Goal: Check status: Check status

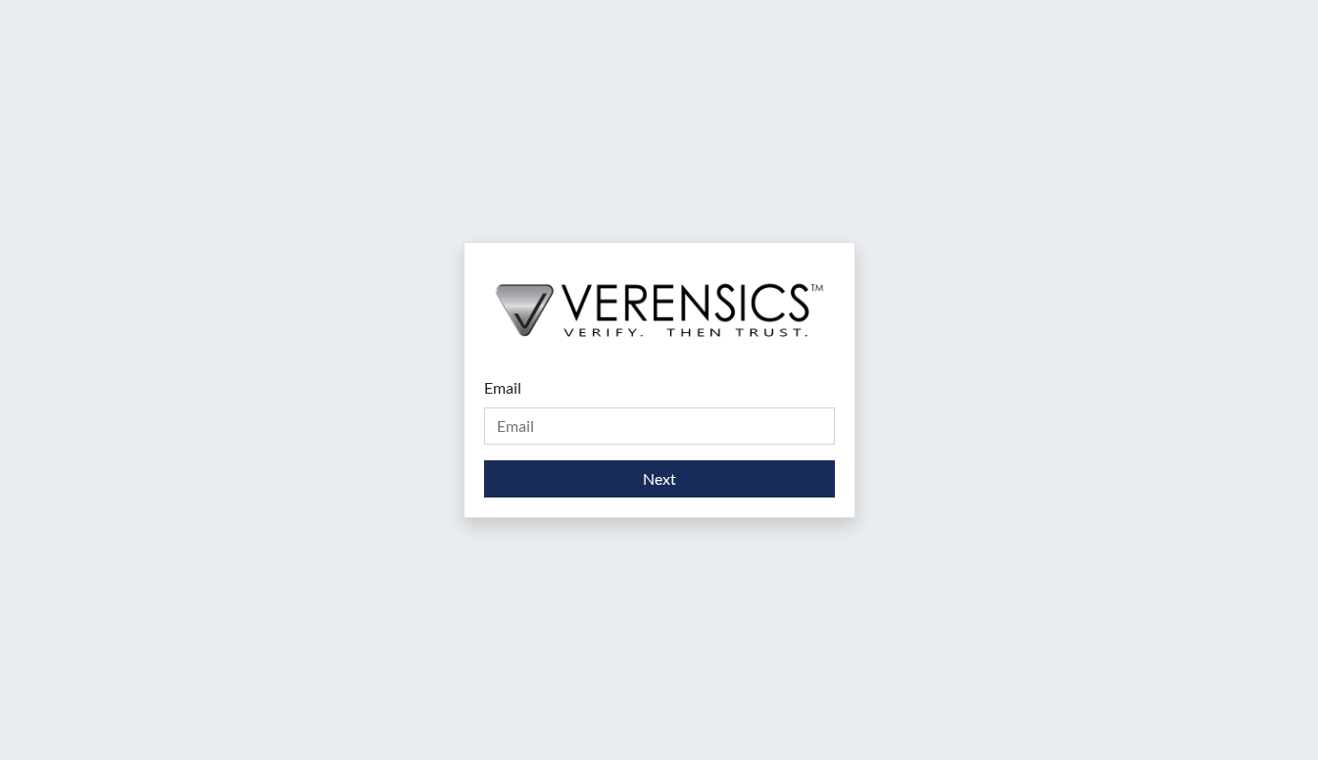
click at [525, 406] on div "Email Please provide your email address." at bounding box center [659, 410] width 351 height 69
click at [529, 423] on input "Email" at bounding box center [659, 426] width 351 height 37
click at [581, 498] on div "Email [PERSON_NAME][DOMAIN_NAME][EMAIL_ADDRESS][DOMAIN_NAME] Please provide you…" at bounding box center [659, 437] width 390 height 161
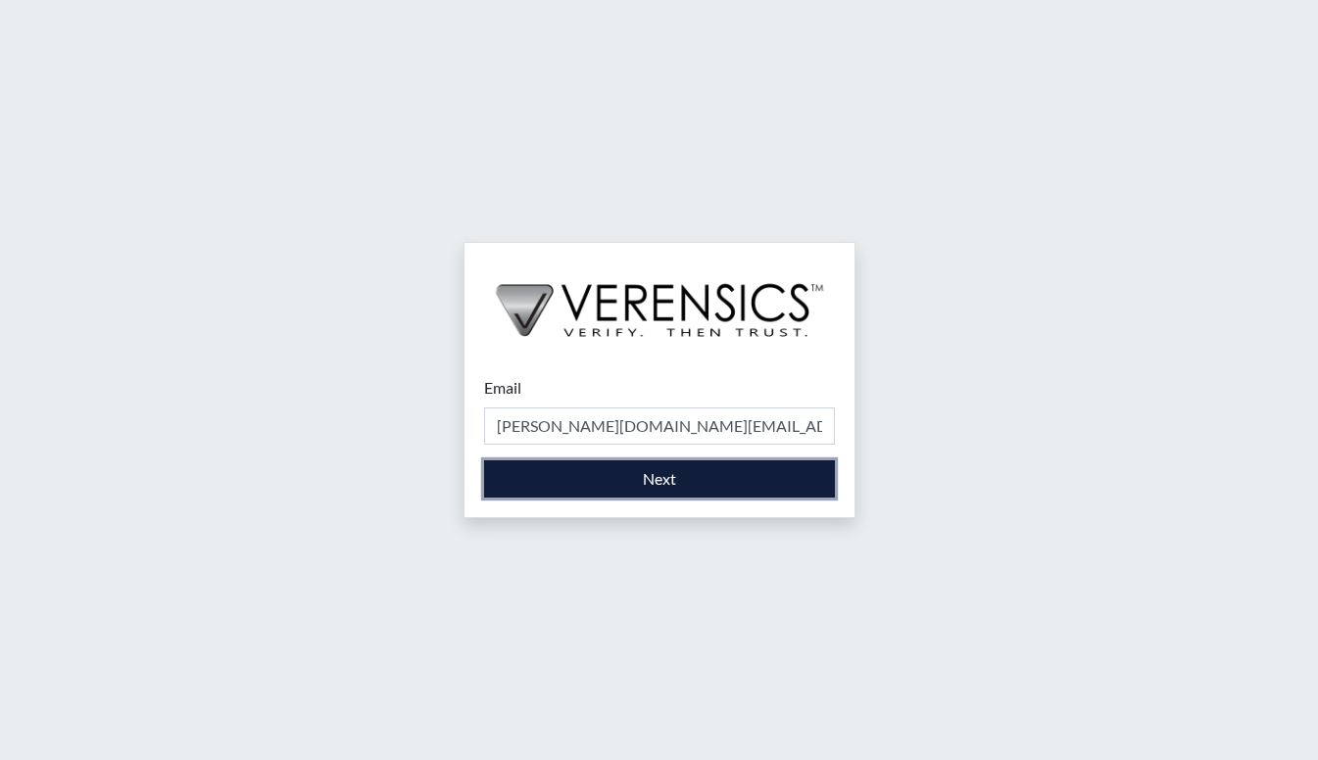
click at [580, 492] on button "Next" at bounding box center [659, 478] width 351 height 37
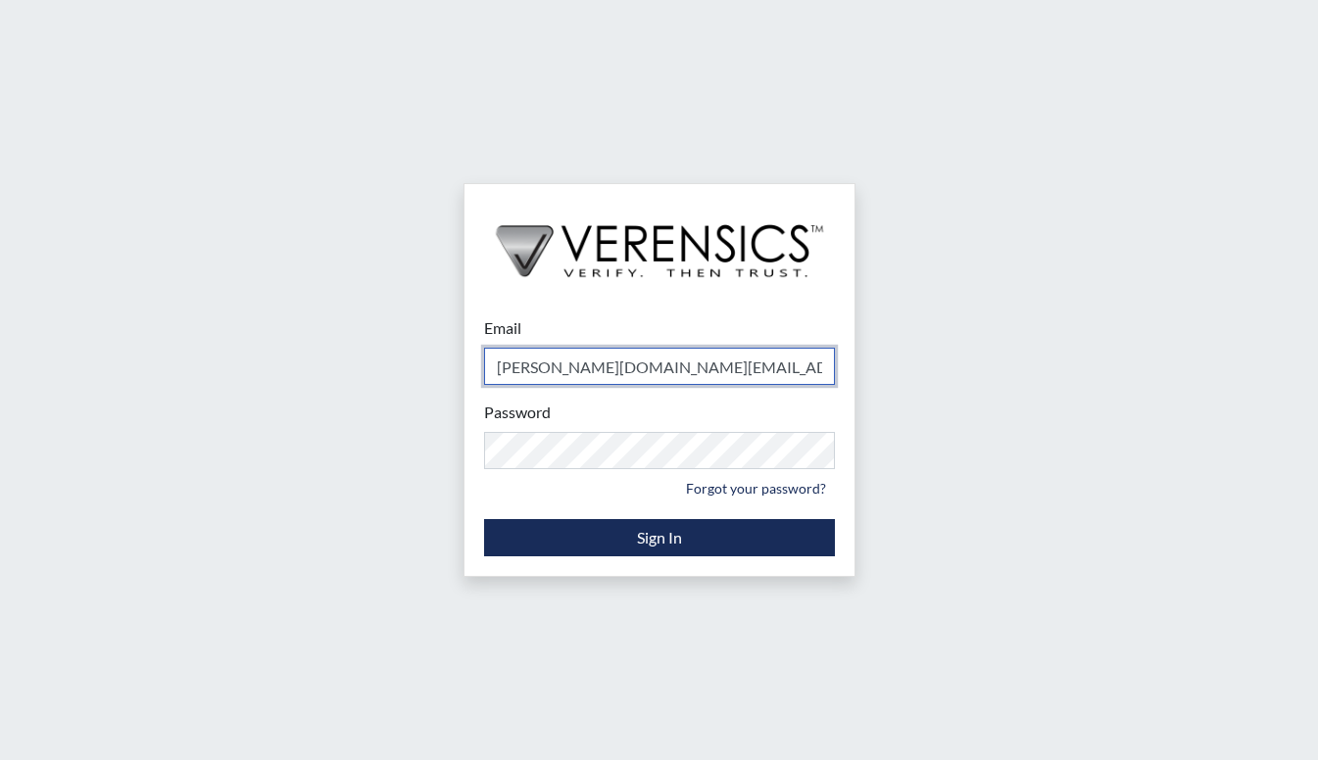
type input "[PERSON_NAME][EMAIL_ADDRESS][DOMAIN_NAME]"
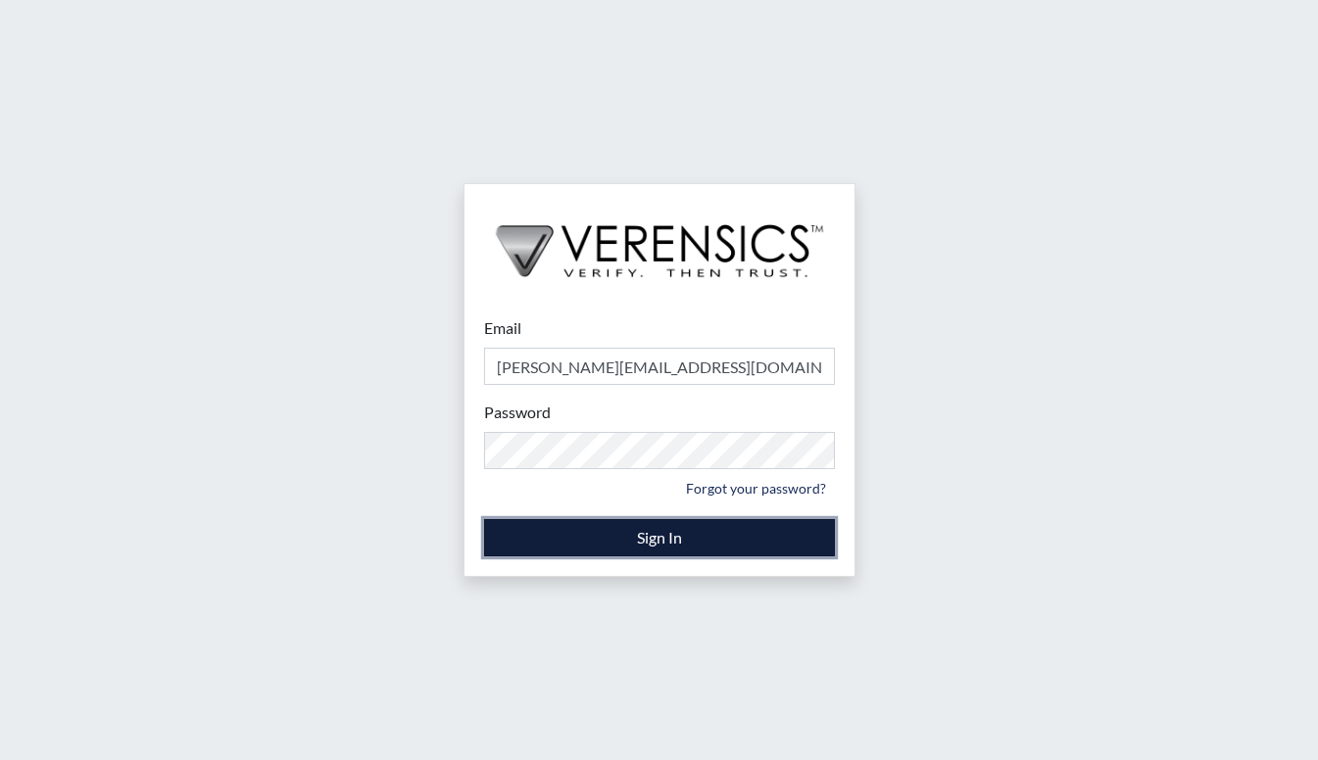
click at [586, 527] on button "Sign In" at bounding box center [659, 537] width 351 height 37
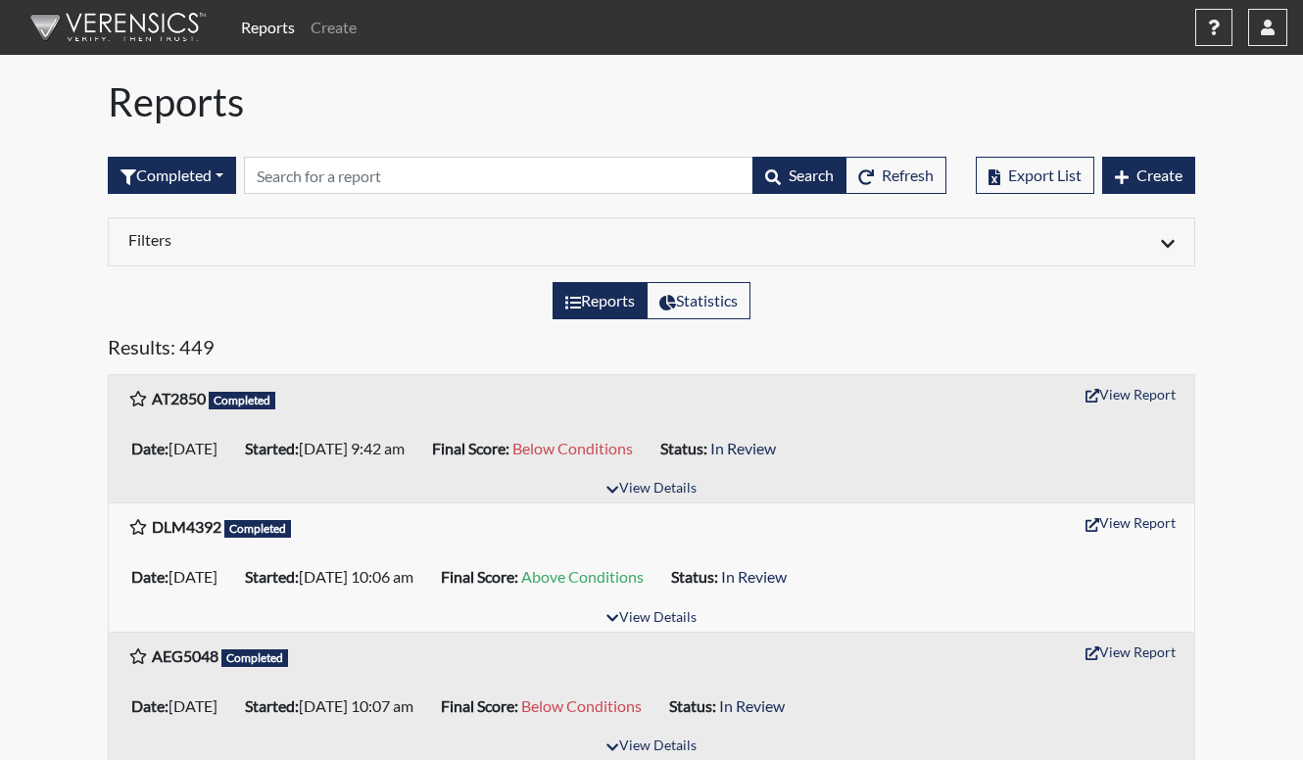
click at [435, 318] on div "Reports Statistics" at bounding box center [651, 308] width 1117 height 53
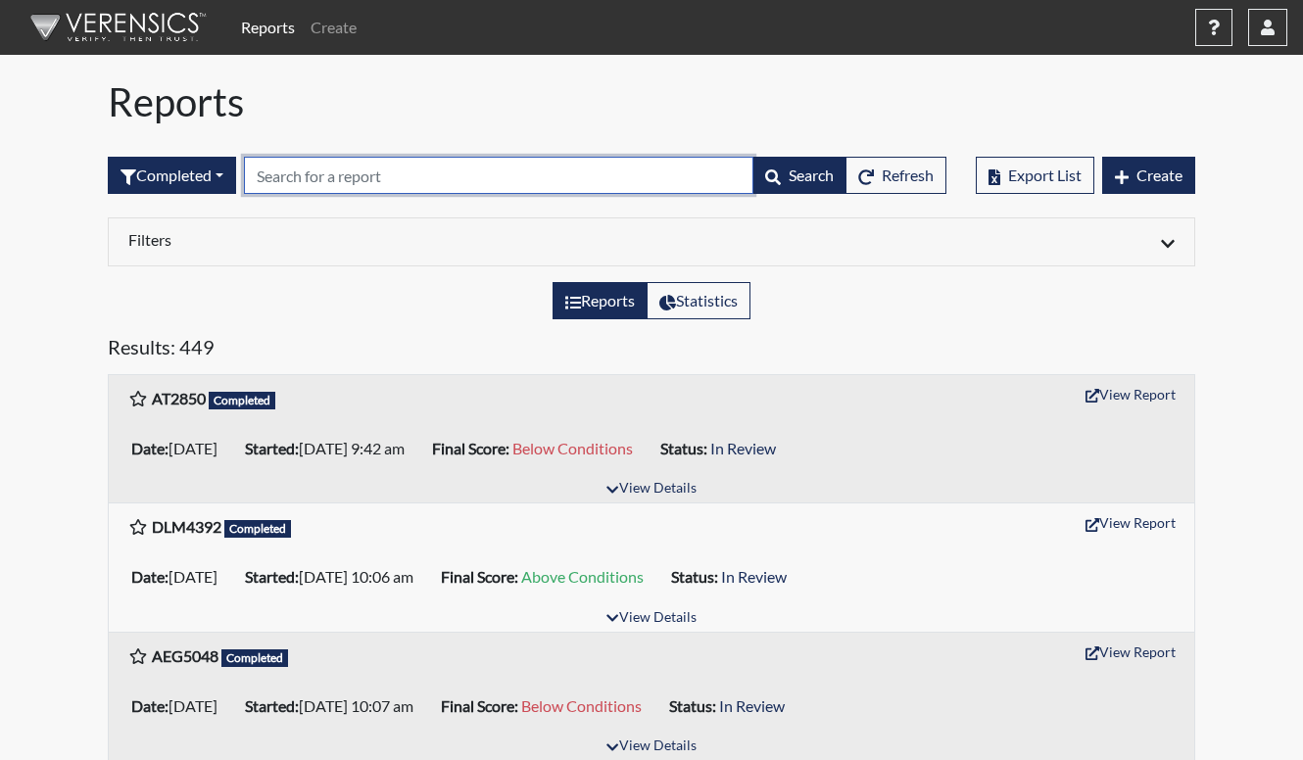
click at [421, 170] on input "text" at bounding box center [498, 175] width 509 height 37
click at [428, 180] on input "text" at bounding box center [498, 175] width 509 height 37
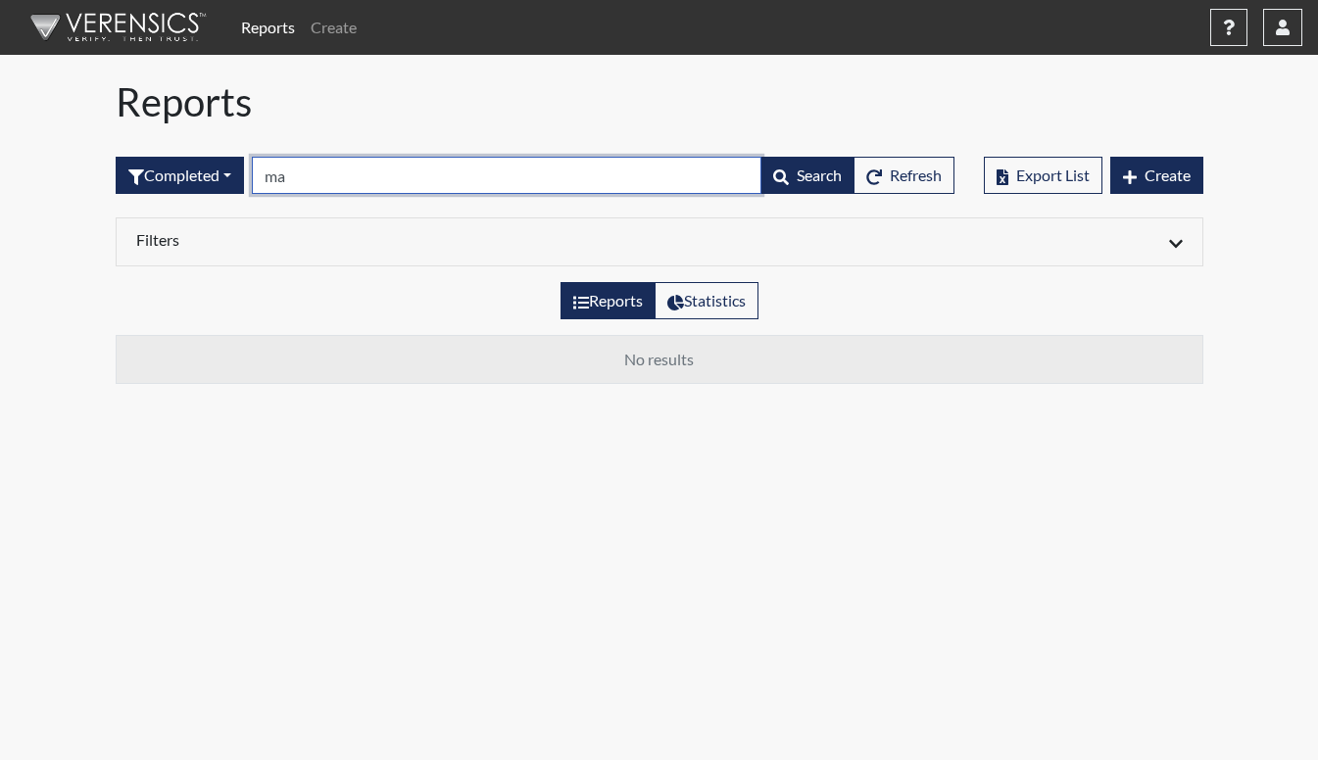
type input "m"
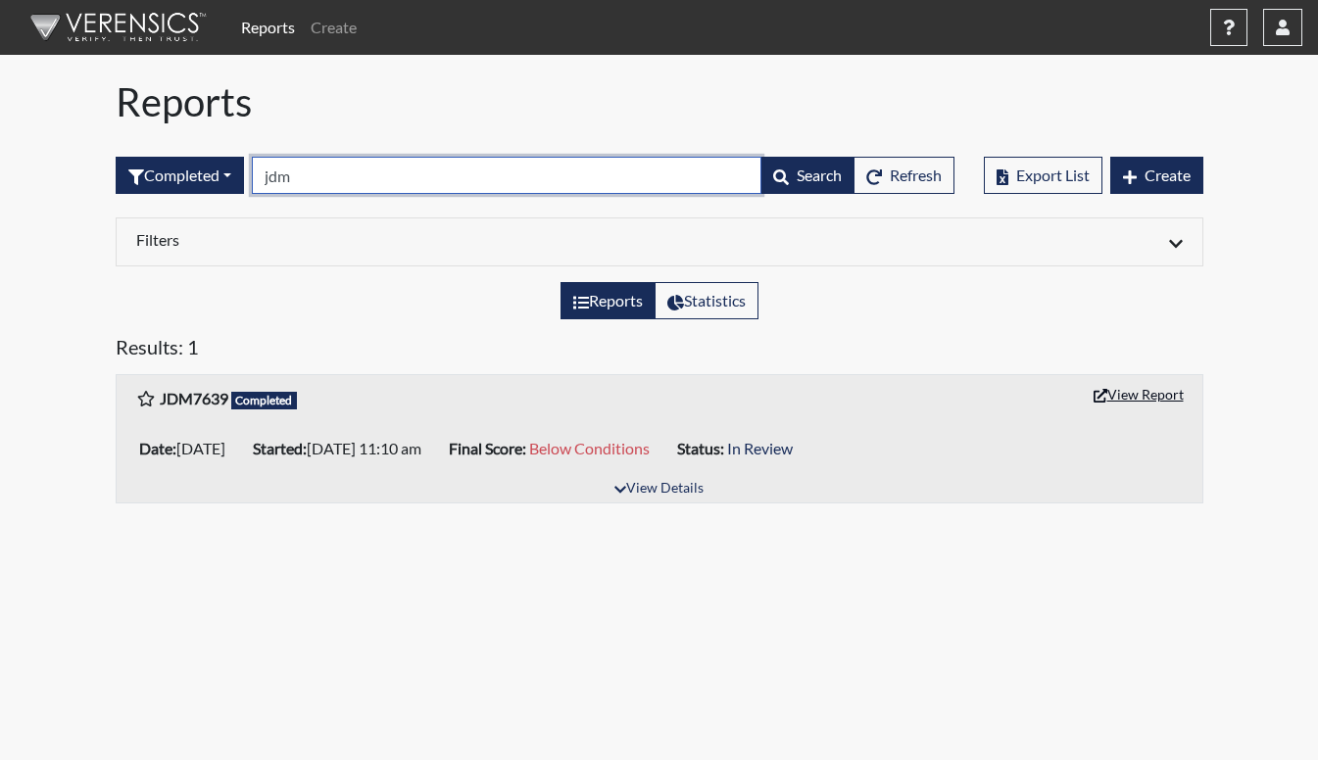
type input "jdm"
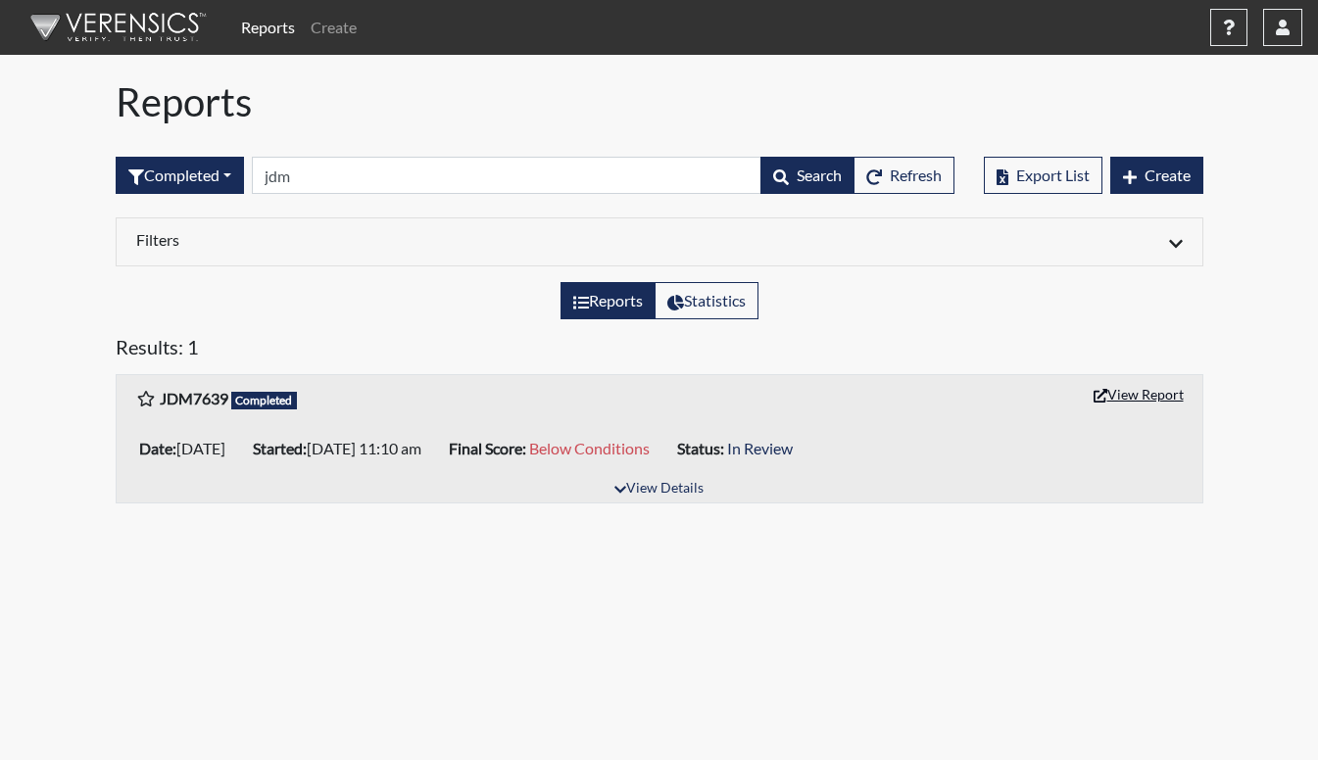
click at [1154, 387] on button "View Report" at bounding box center [1139, 394] width 108 height 30
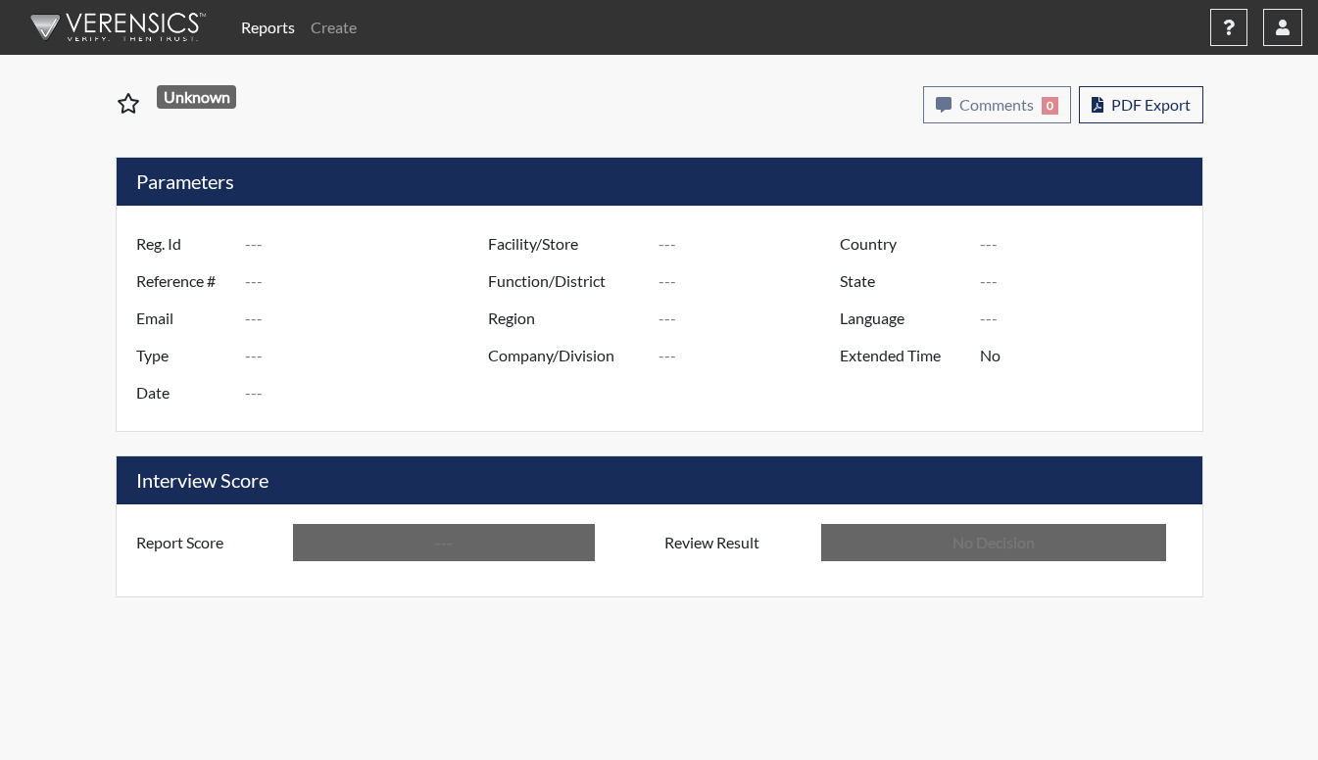
type input "JDM7639"
type input "51196"
type input "---"
type input "Corrections Pre-Employment"
type input "Sep 10, 2025"
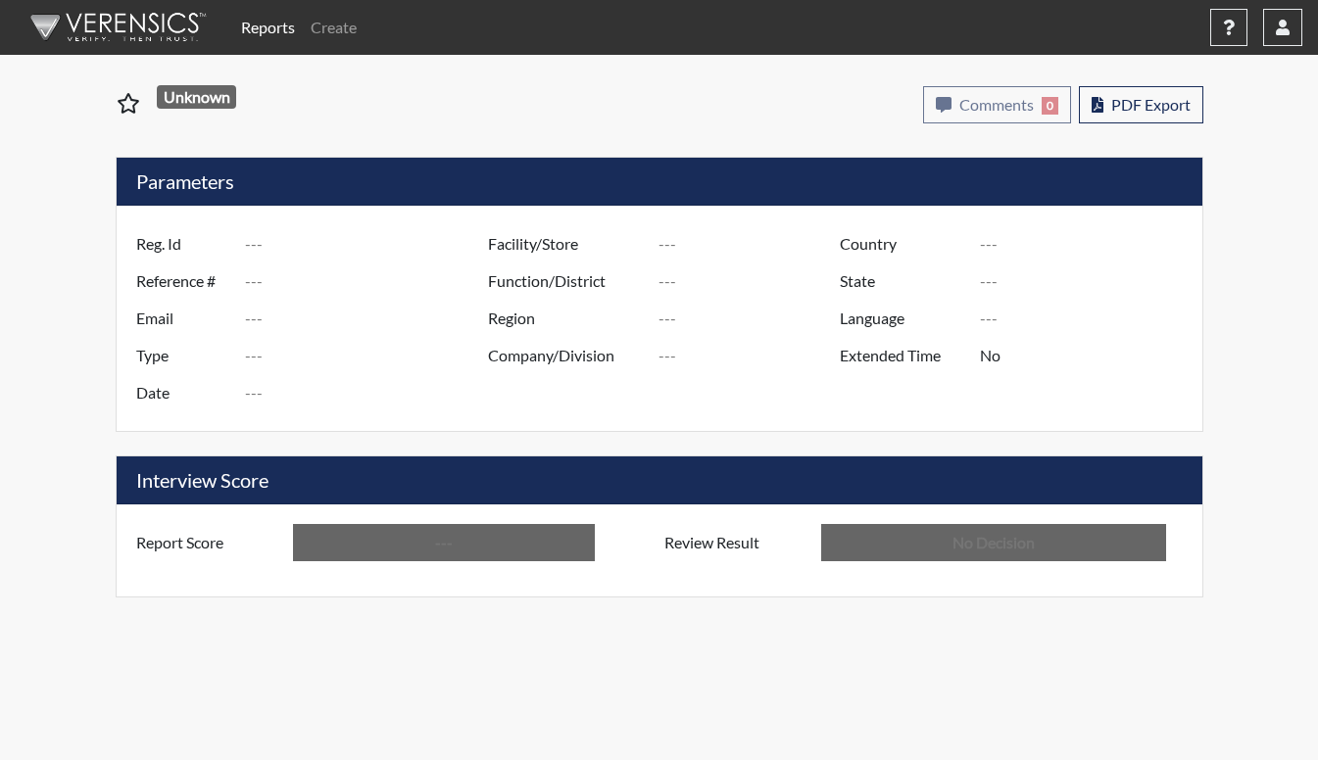
type input "[PERSON_NAME]"
type input "[GEOGRAPHIC_DATA]"
type input "[US_STATE]"
type input "English"
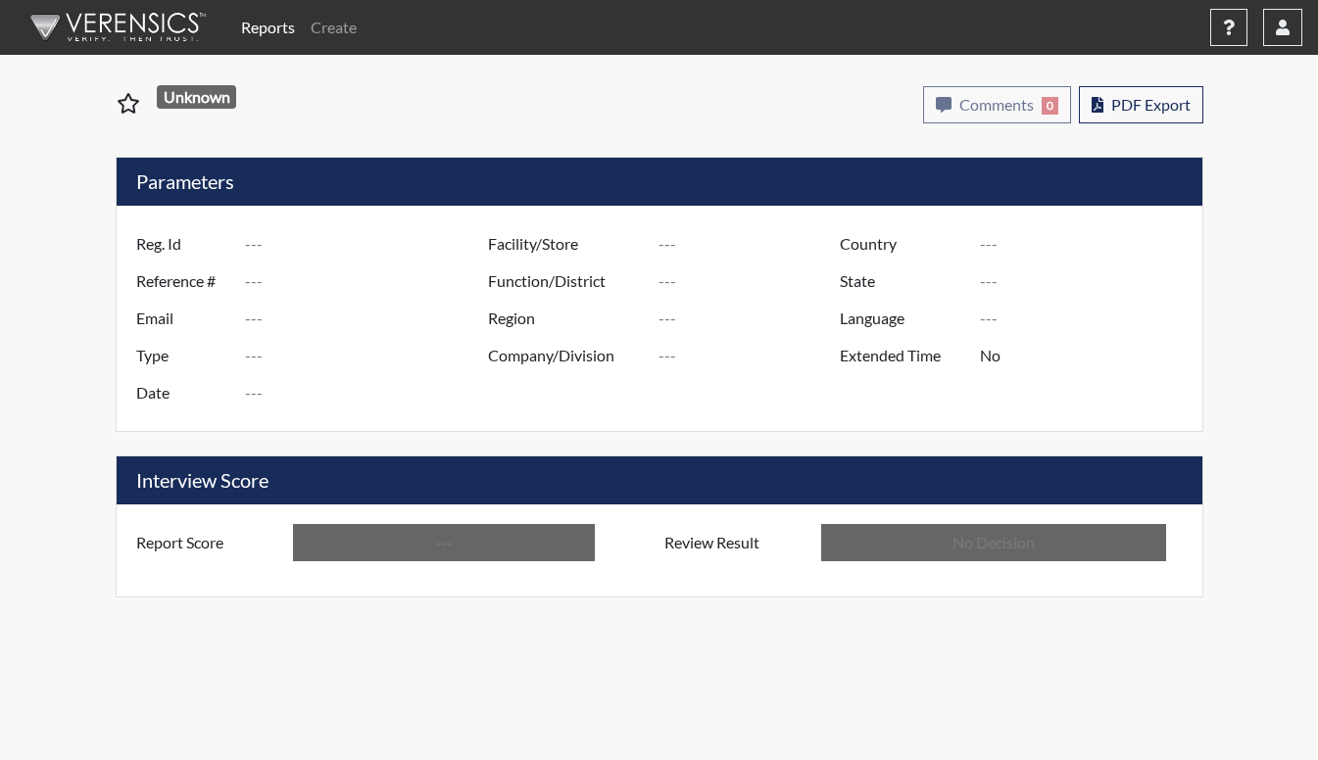
type input "Below Conditions"
type input "In Review"
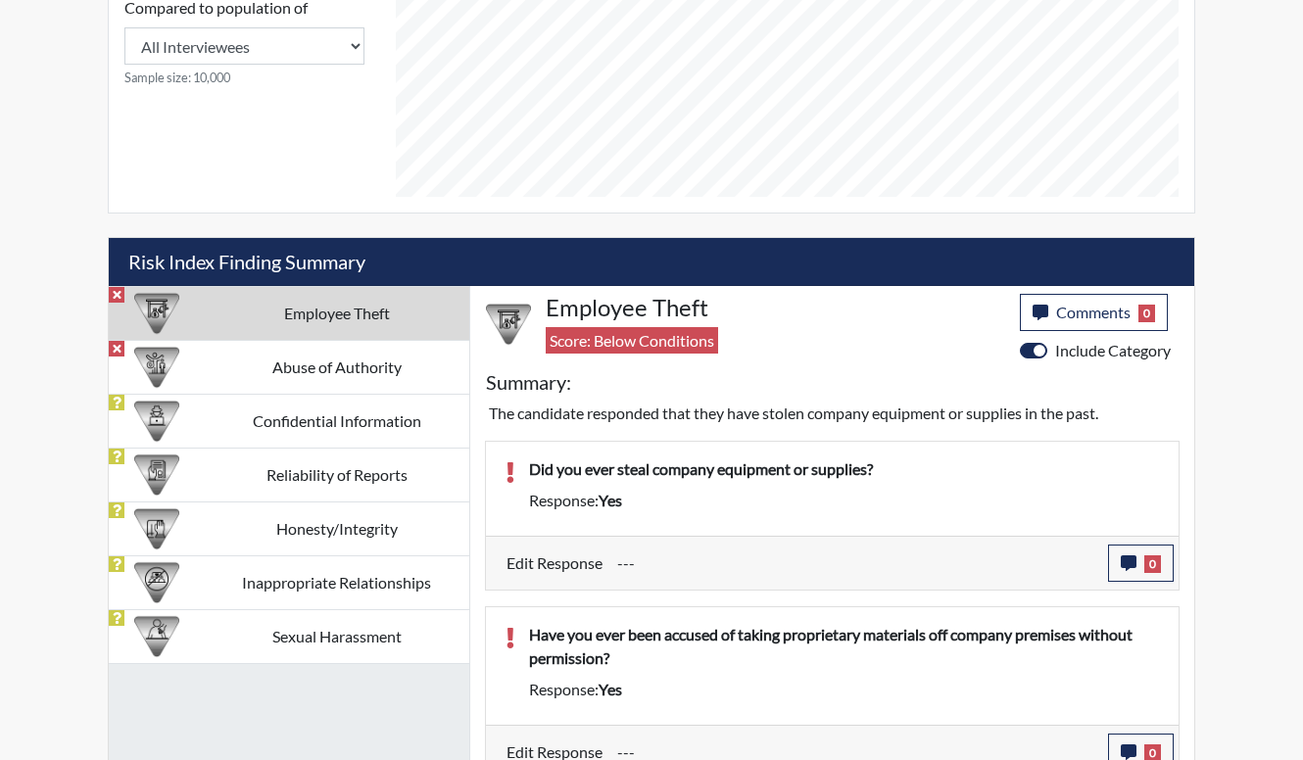
scroll to position [980, 0]
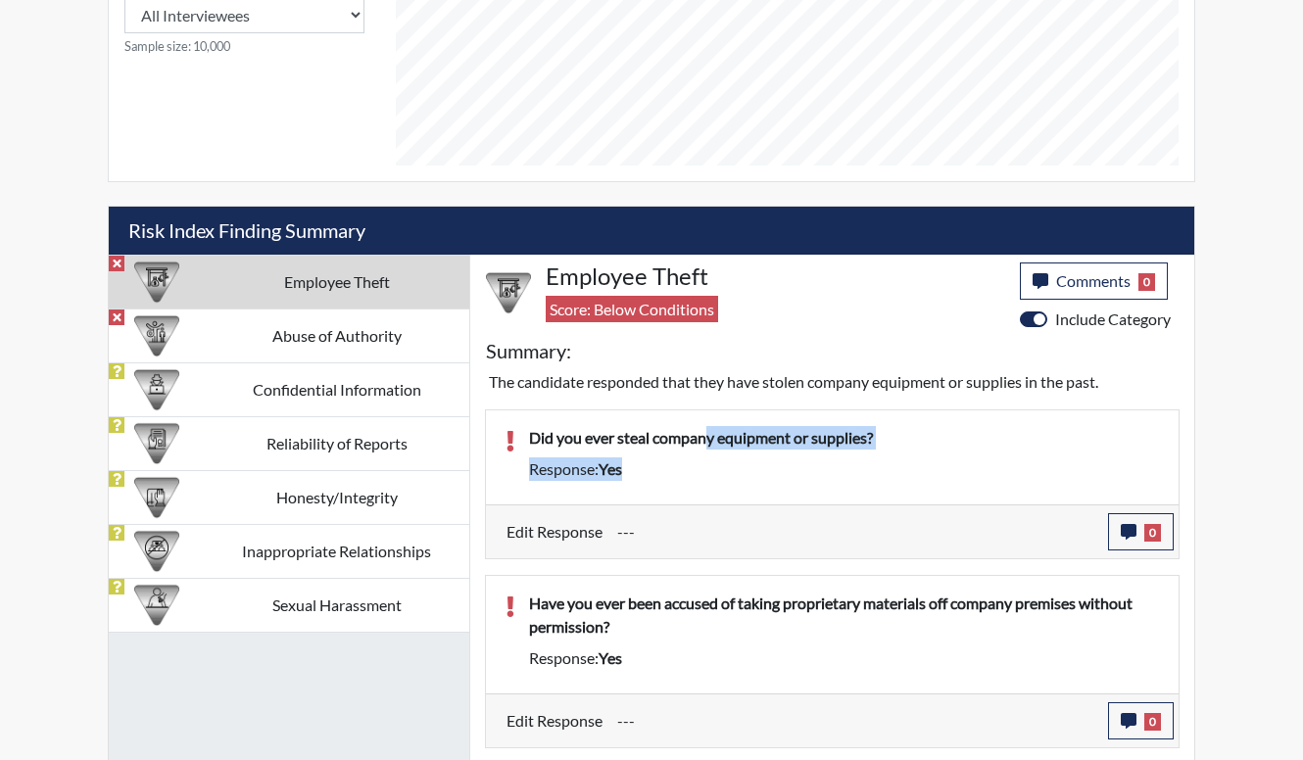
drag, startPoint x: 712, startPoint y: 443, endPoint x: 733, endPoint y: 492, distance: 53.1
click at [733, 492] on div "Did you ever steal company equipment or supplies? Response: yes" at bounding box center [832, 458] width 693 height 94
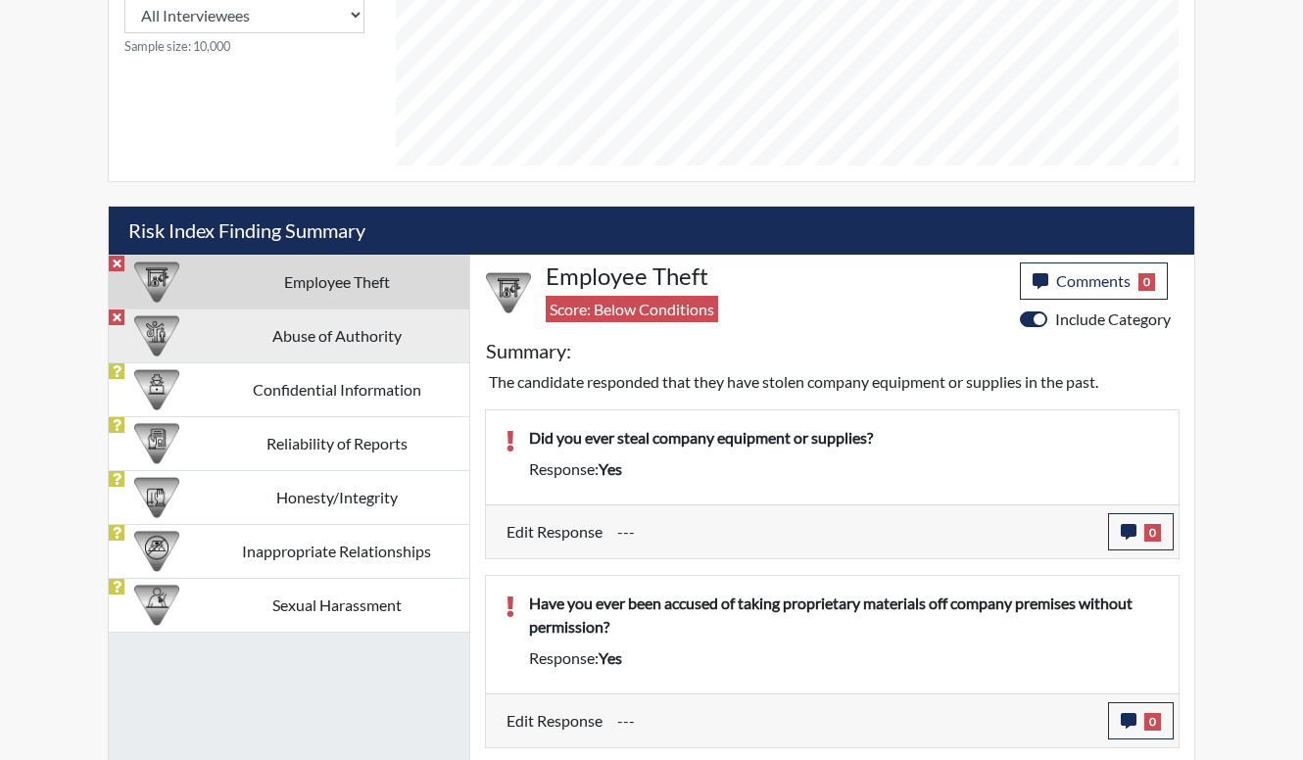
click at [440, 331] on td "Abuse of Authority" at bounding box center [337, 336] width 266 height 54
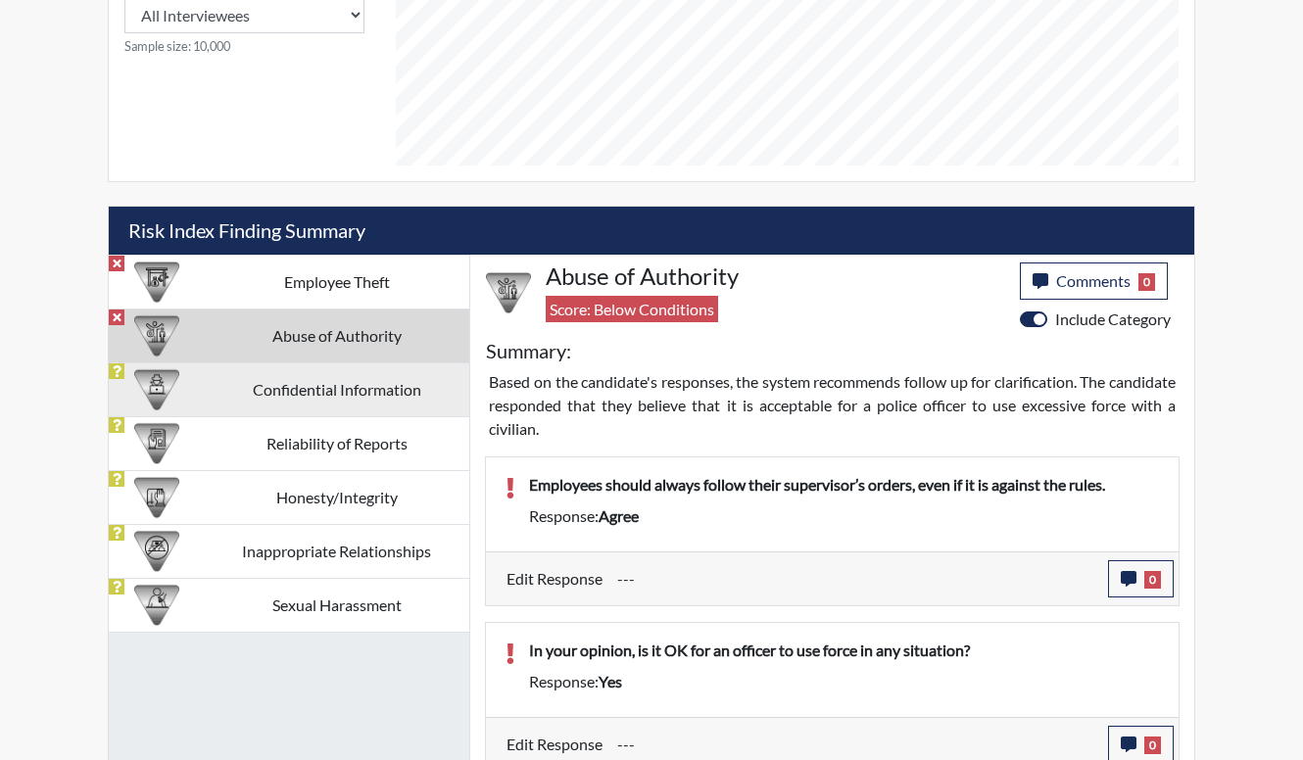
click at [362, 385] on td "Confidential Information" at bounding box center [337, 390] width 266 height 54
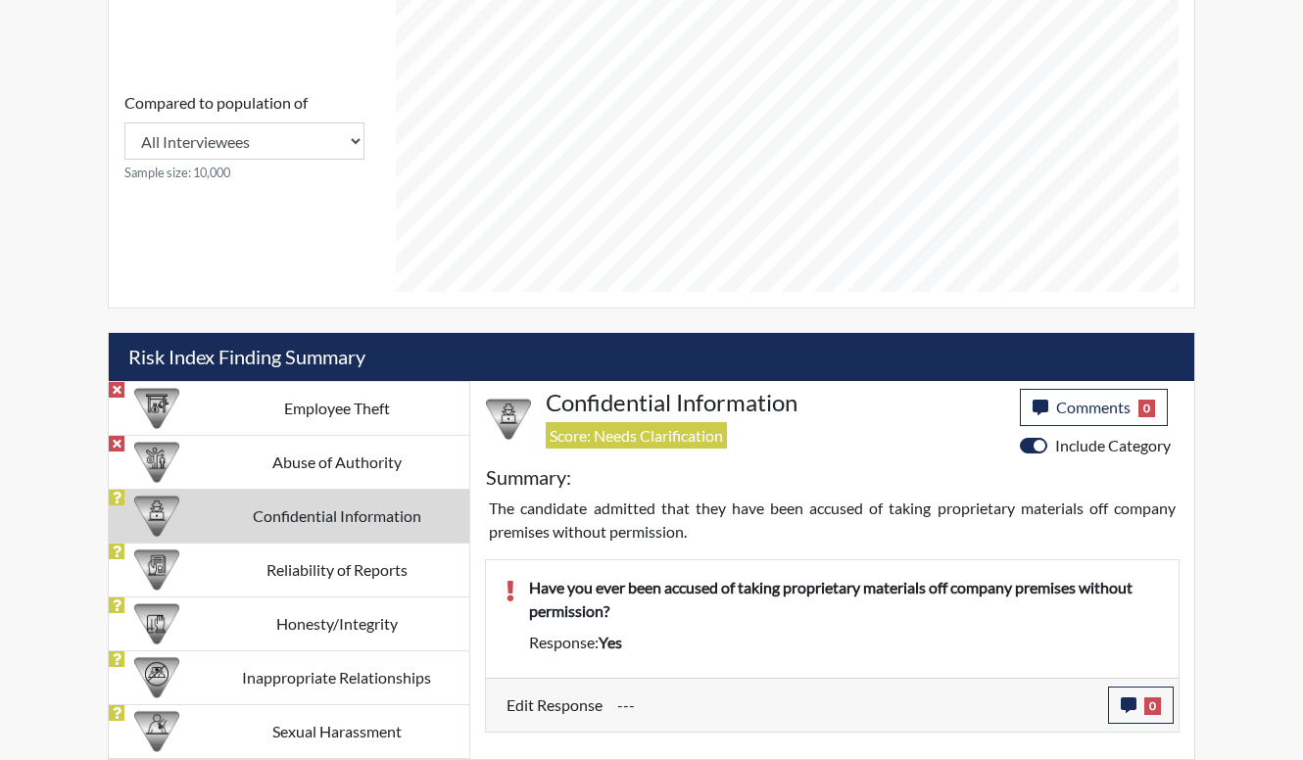
scroll to position [853, 0]
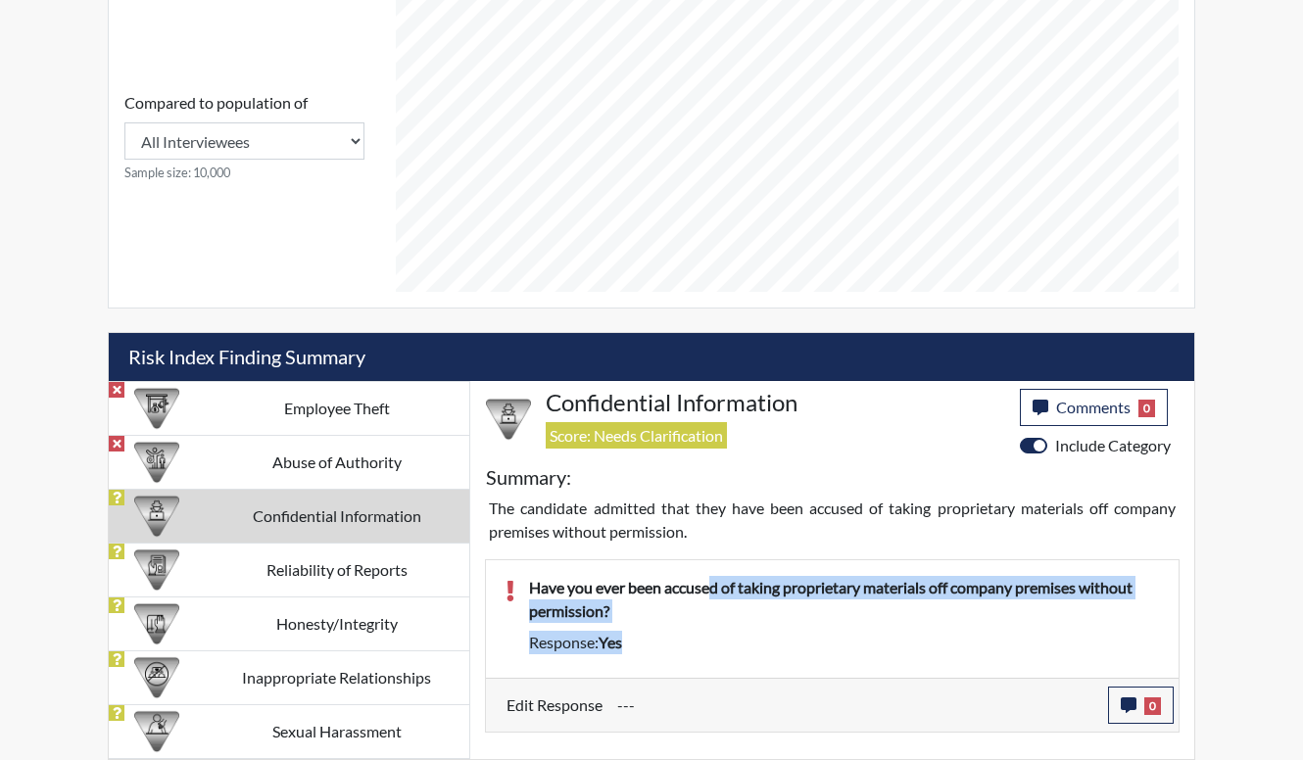
drag, startPoint x: 754, startPoint y: 599, endPoint x: 846, endPoint y: 650, distance: 104.4
click at [846, 650] on div "Have you ever been accused of taking proprietary materials off company premises…" at bounding box center [843, 619] width 659 height 86
click at [846, 650] on div "Response: yes" at bounding box center [843, 643] width 659 height 24
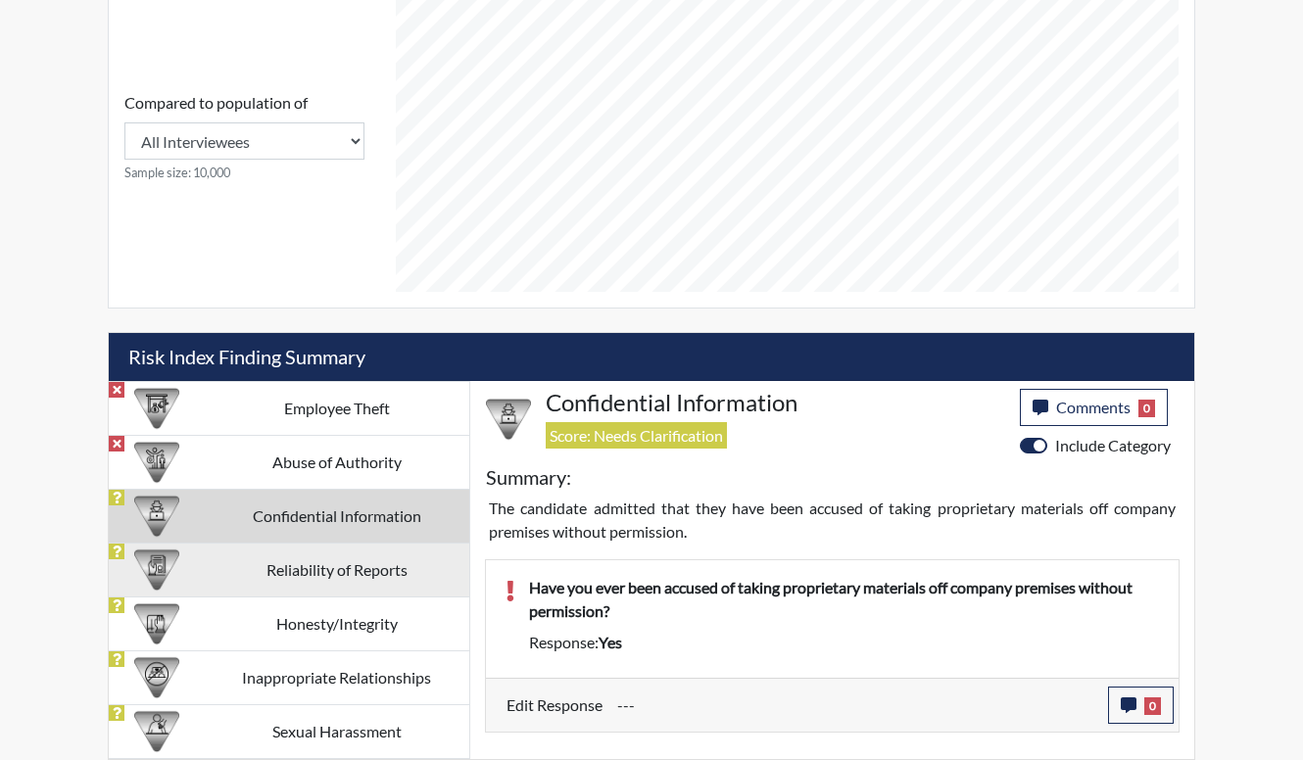
click at [383, 581] on td "Reliability of Reports" at bounding box center [337, 570] width 266 height 54
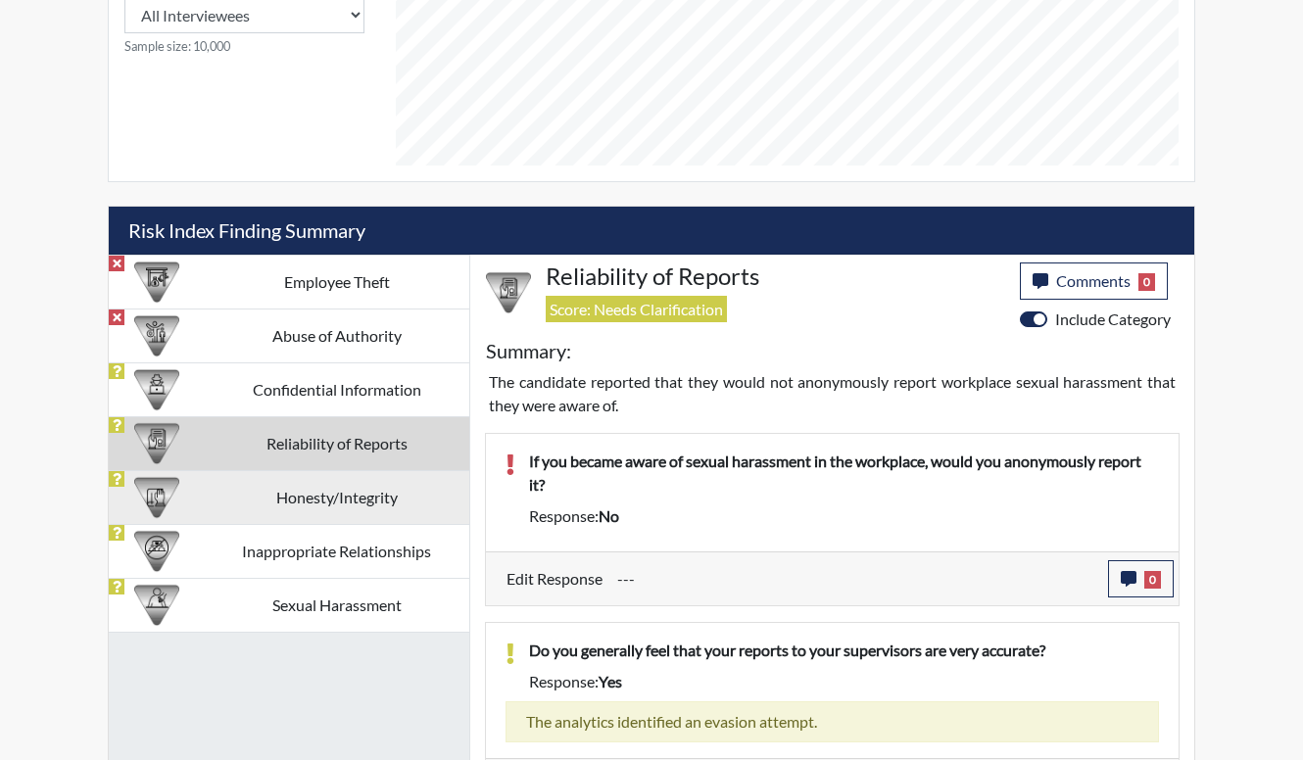
click at [332, 493] on td "Honesty/Integrity" at bounding box center [337, 497] width 266 height 54
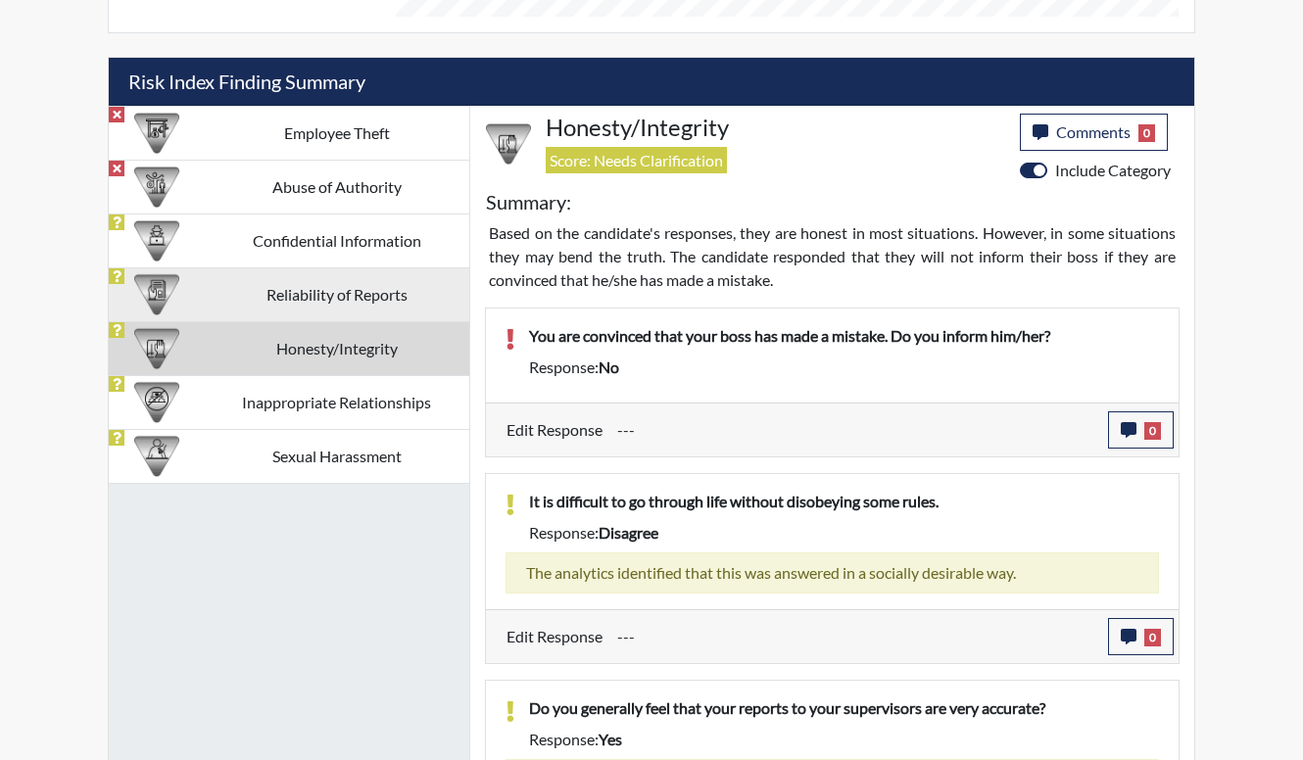
scroll to position [1176, 0]
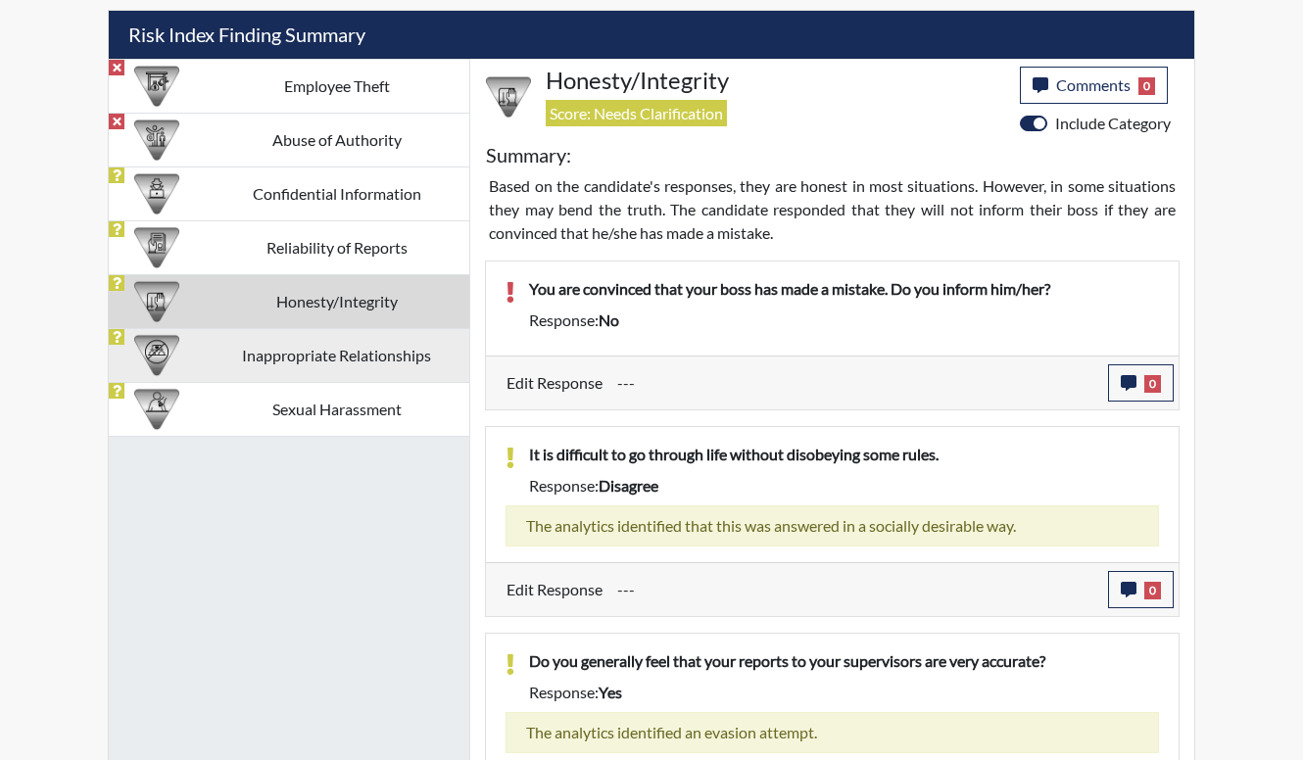
click at [403, 369] on td "Inappropriate Relationships" at bounding box center [337, 355] width 266 height 54
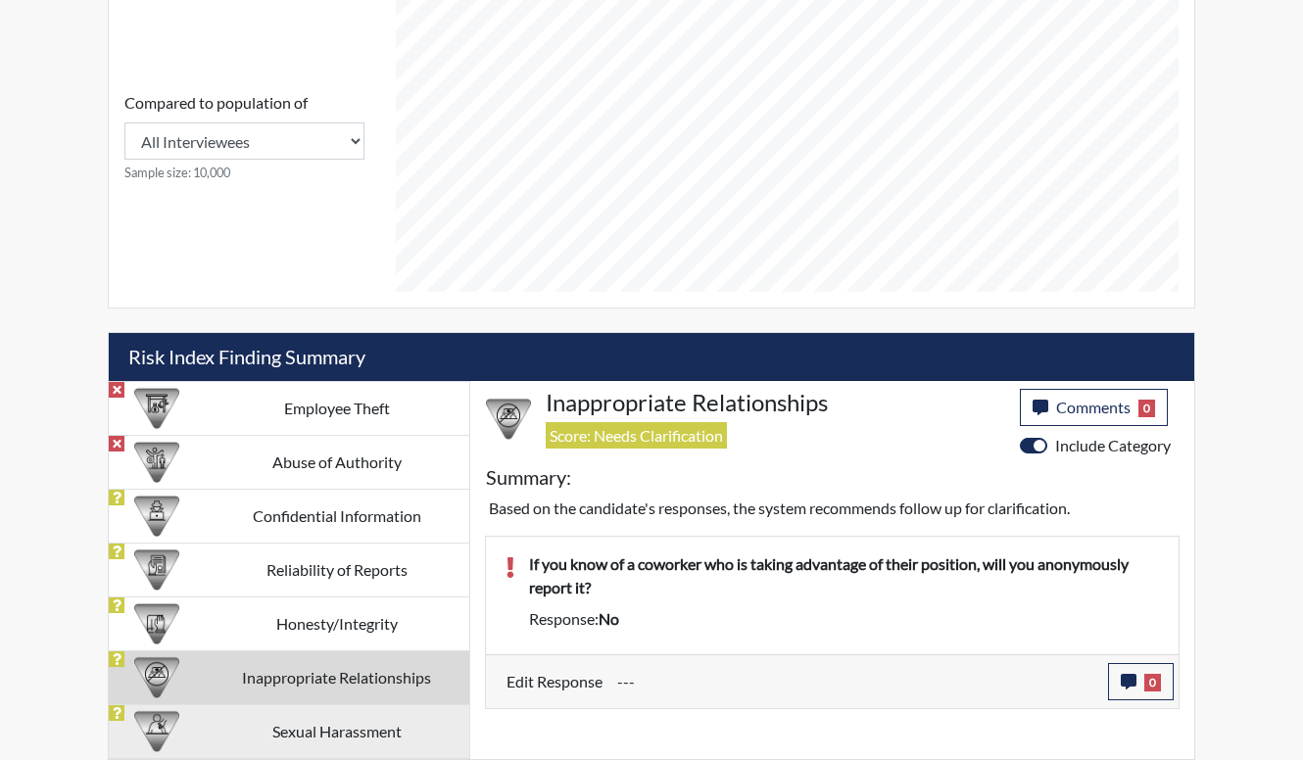
click at [322, 740] on td "Sexual Harassment" at bounding box center [337, 731] width 266 height 54
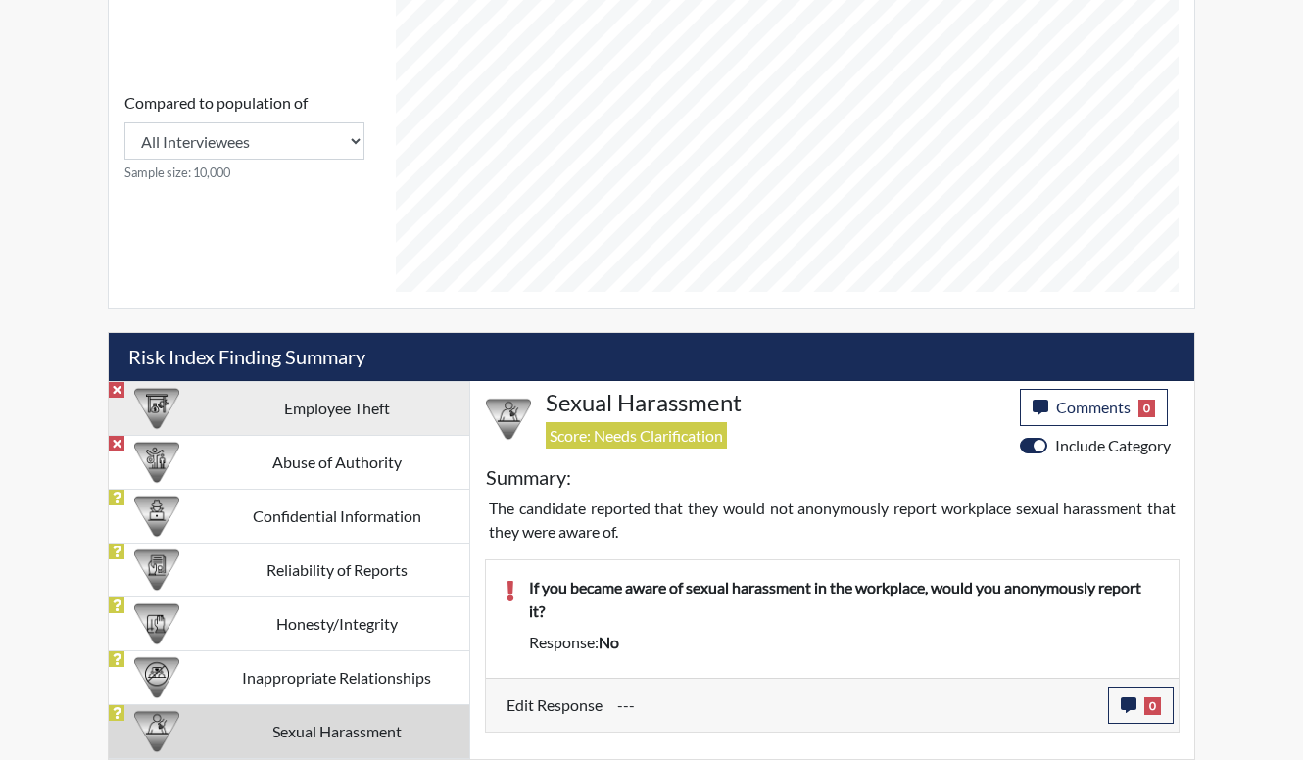
click at [388, 427] on td "Employee Theft" at bounding box center [337, 408] width 266 height 54
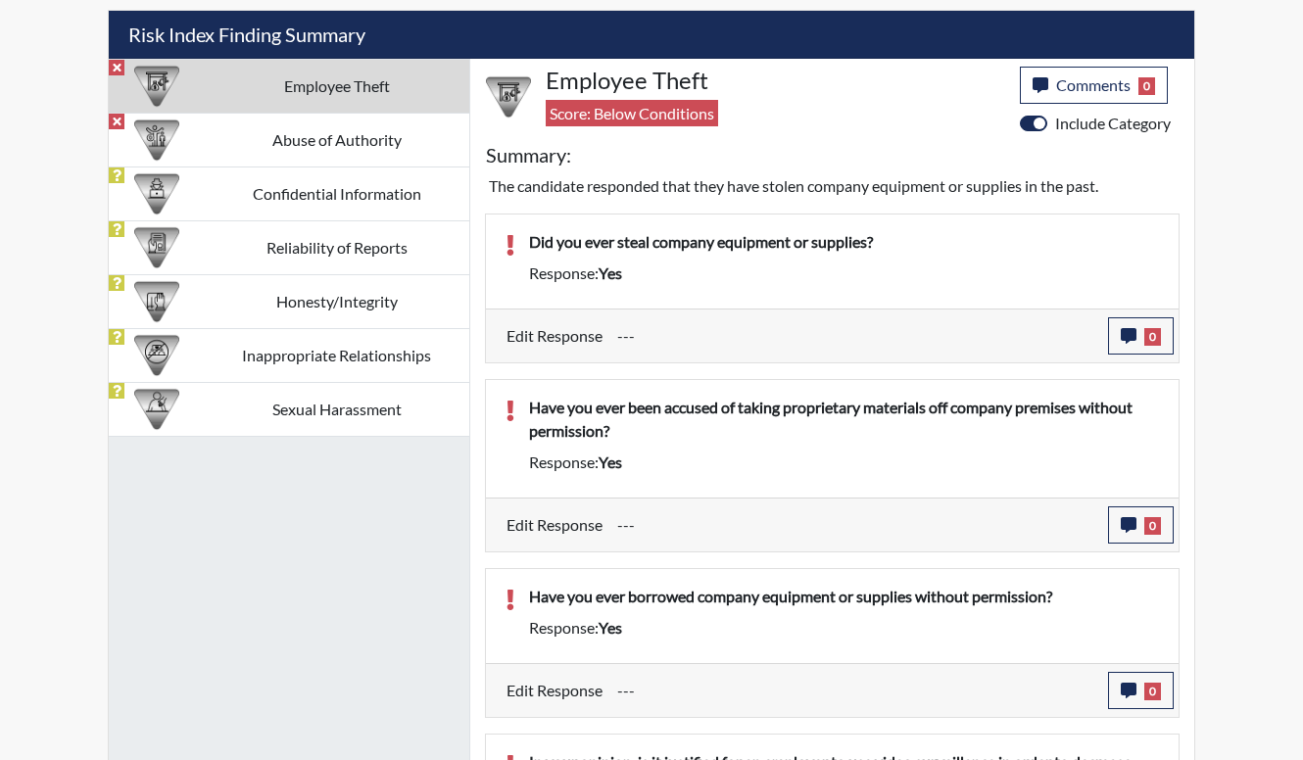
click at [870, 293] on div "Did you ever steal company equipment or supplies? Response: yes" at bounding box center [832, 262] width 693 height 94
drag, startPoint x: 921, startPoint y: 249, endPoint x: 940, endPoint y: 276, distance: 33.2
click at [940, 276] on div "Did you ever steal company equipment or supplies? Response: yes" at bounding box center [843, 261] width 659 height 63
drag, startPoint x: 940, startPoint y: 276, endPoint x: 764, endPoint y: 294, distance: 176.3
click at [764, 294] on div "Did you ever steal company equipment or supplies? Response: yes" at bounding box center [832, 262] width 693 height 94
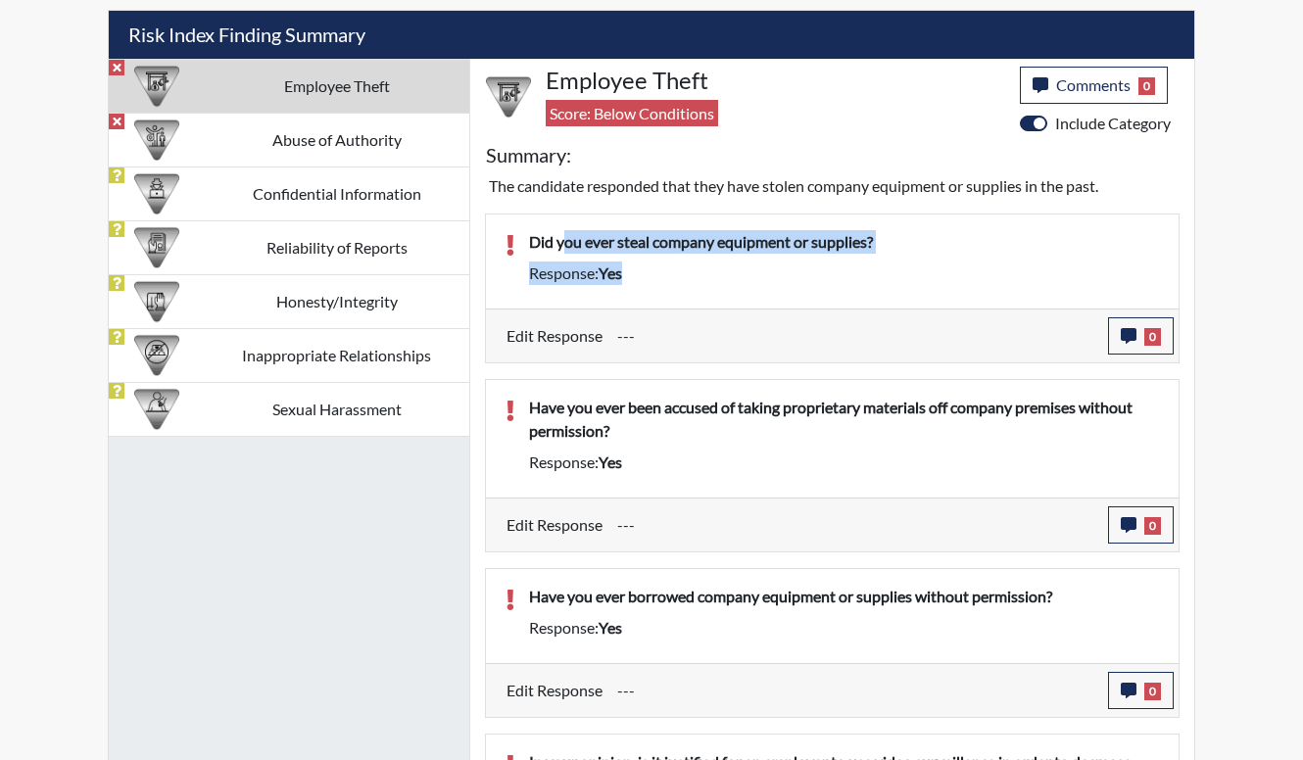
drag, startPoint x: 750, startPoint y: 293, endPoint x: 564, endPoint y: 243, distance: 192.7
click at [564, 243] on div "Did you ever steal company equipment or supplies? Response: yes" at bounding box center [832, 262] width 693 height 94
drag, startPoint x: 564, startPoint y: 243, endPoint x: 687, endPoint y: 275, distance: 126.7
click at [687, 275] on div "Response: yes" at bounding box center [843, 274] width 659 height 24
drag, startPoint x: 702, startPoint y: 290, endPoint x: 602, endPoint y: 242, distance: 111.8
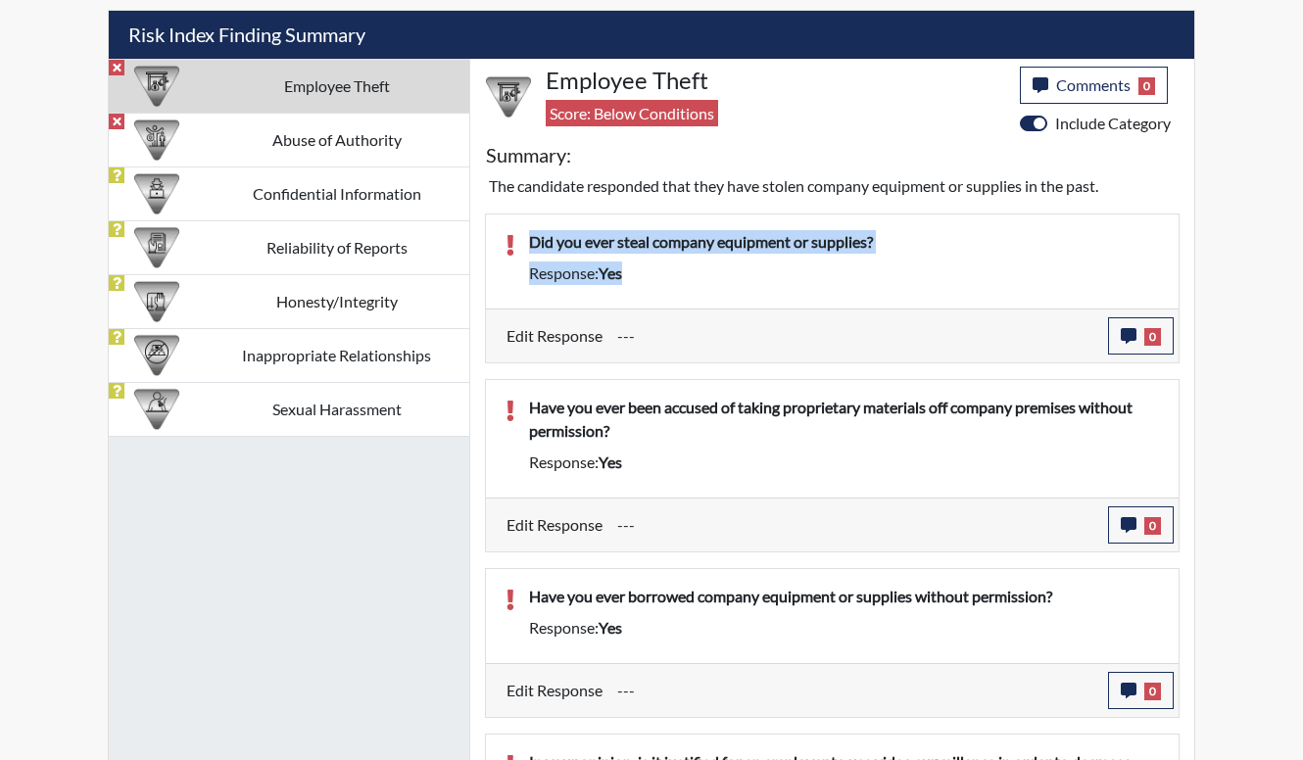
click at [602, 242] on div "Did you ever steal company equipment or supplies? Response: yes" at bounding box center [843, 261] width 659 height 63
drag, startPoint x: 602, startPoint y: 242, endPoint x: 745, endPoint y: 290, distance: 150.9
click at [745, 290] on div "Did you ever steal company equipment or supplies? Response: yes" at bounding box center [843, 261] width 659 height 63
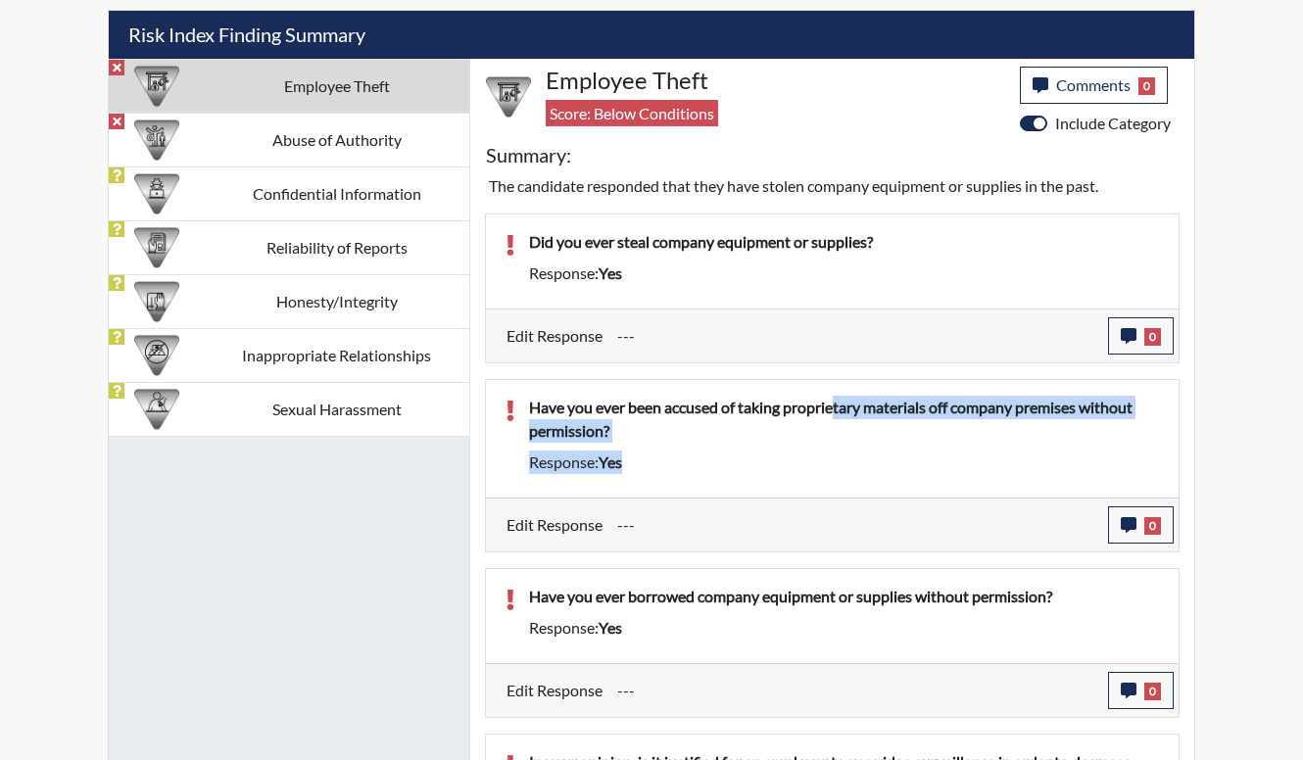
drag, startPoint x: 859, startPoint y: 418, endPoint x: 959, endPoint y: 467, distance: 111.3
click at [959, 467] on div "Have you ever been accused of taking proprietary materials off company premises…" at bounding box center [843, 439] width 659 height 86
click at [960, 467] on div "Response: yes" at bounding box center [843, 463] width 659 height 24
click at [917, 470] on div "Response: yes" at bounding box center [843, 463] width 659 height 24
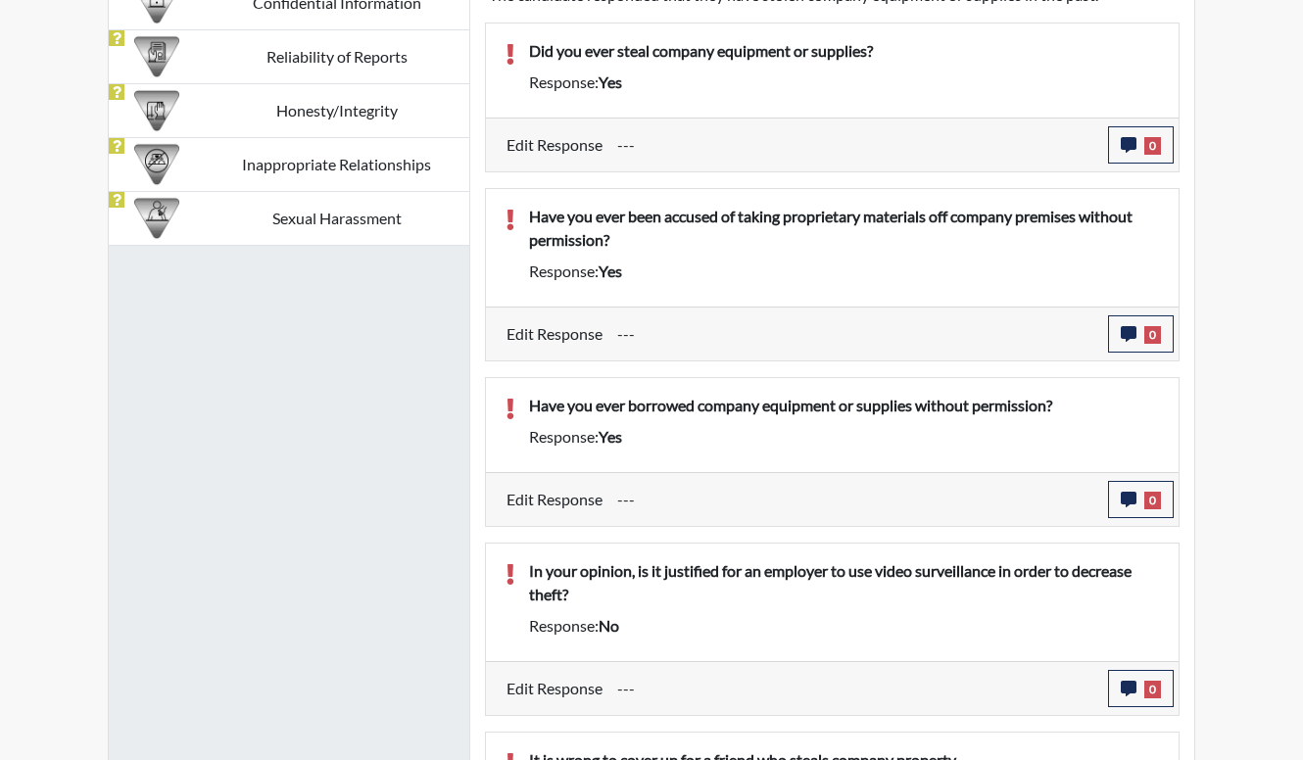
scroll to position [1372, 0]
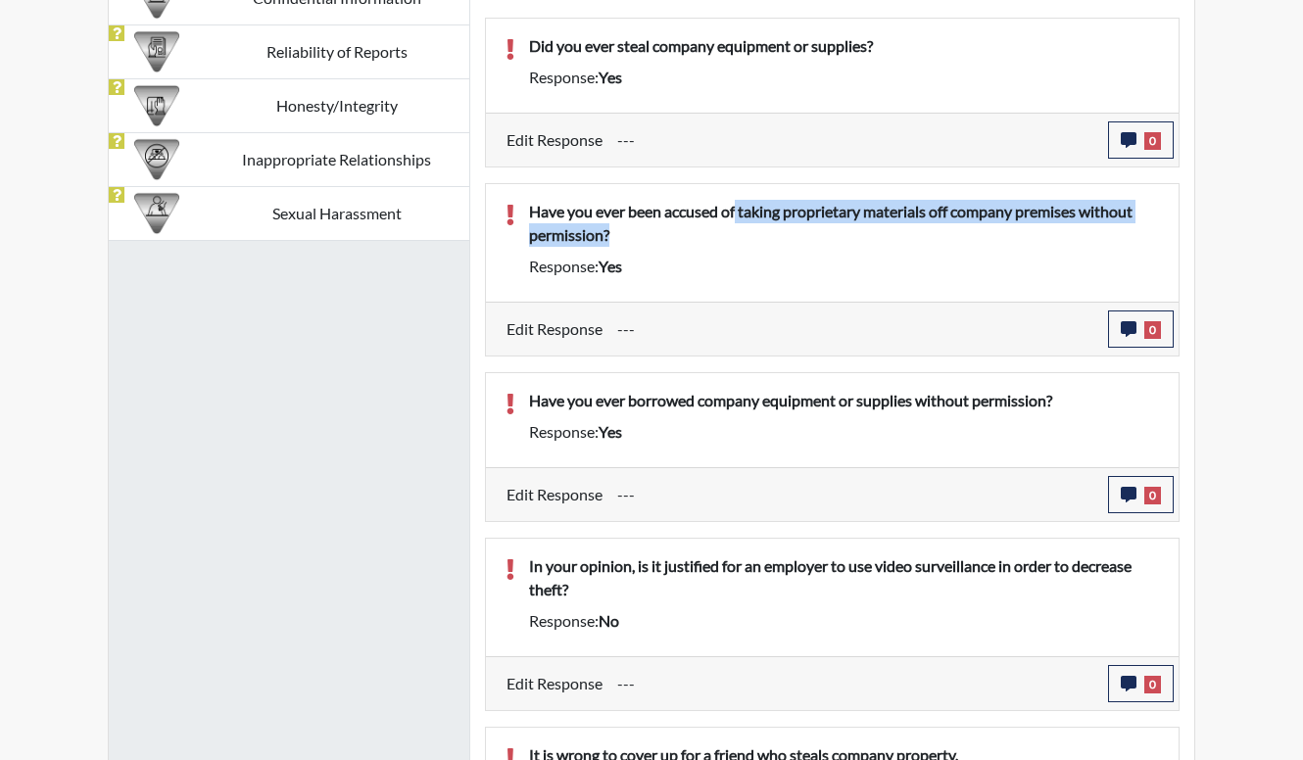
drag, startPoint x: 740, startPoint y: 205, endPoint x: 789, endPoint y: 252, distance: 67.9
click at [789, 252] on div "Have you ever been accused of taking proprietary materials off company premises…" at bounding box center [843, 227] width 659 height 55
click at [791, 253] on div "Have you ever been accused of taking proprietary materials off company premises…" at bounding box center [843, 227] width 659 height 55
drag, startPoint x: 787, startPoint y: 265, endPoint x: 684, endPoint y: 200, distance: 121.5
click at [684, 200] on div "Have you ever been accused of taking proprietary materials off company premises…" at bounding box center [843, 243] width 659 height 86
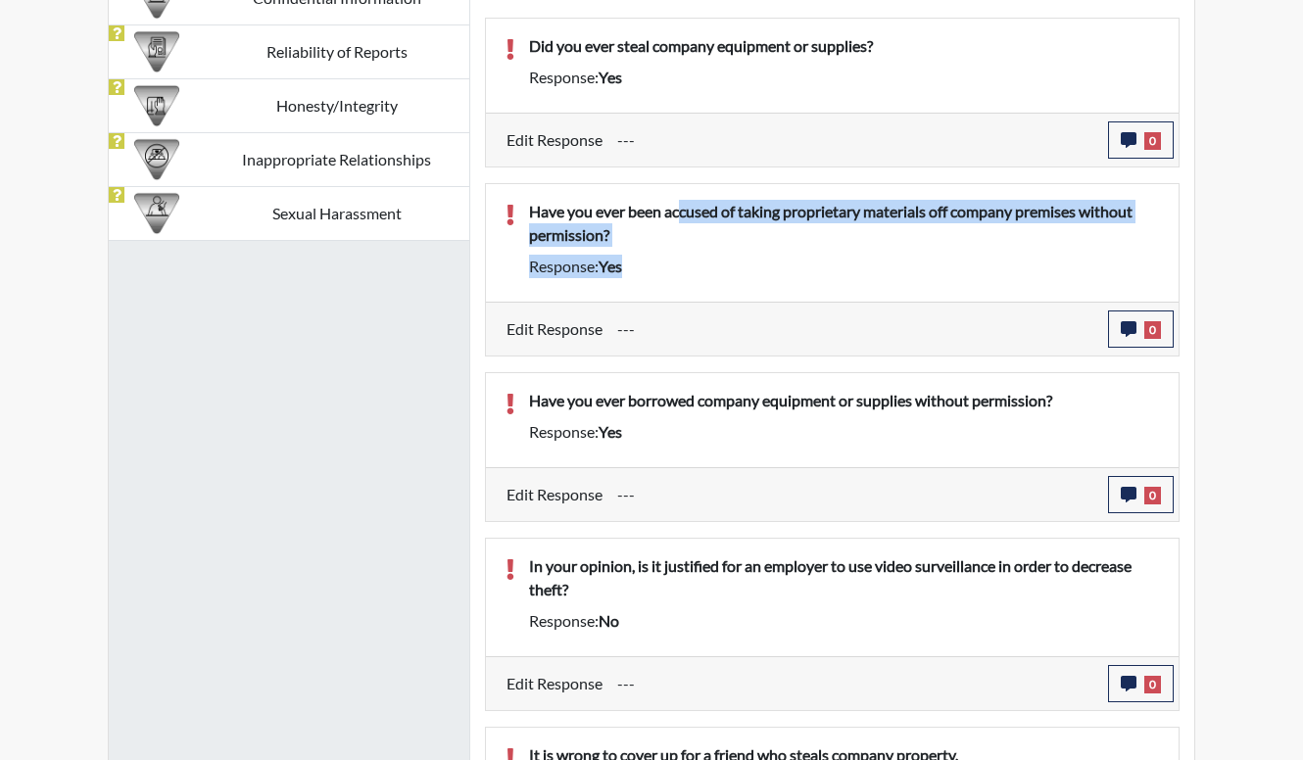
drag, startPoint x: 684, startPoint y: 200, endPoint x: 671, endPoint y: 225, distance: 28.5
click at [671, 225] on p "Have you ever been accused of taking proprietary materials off company premises…" at bounding box center [844, 223] width 630 height 47
drag, startPoint x: 686, startPoint y: 253, endPoint x: 619, endPoint y: 213, distance: 77.8
click at [619, 213] on div "Have you ever been accused of taking proprietary materials off company premises…" at bounding box center [843, 227] width 659 height 55
drag, startPoint x: 619, startPoint y: 213, endPoint x: 648, endPoint y: 252, distance: 48.4
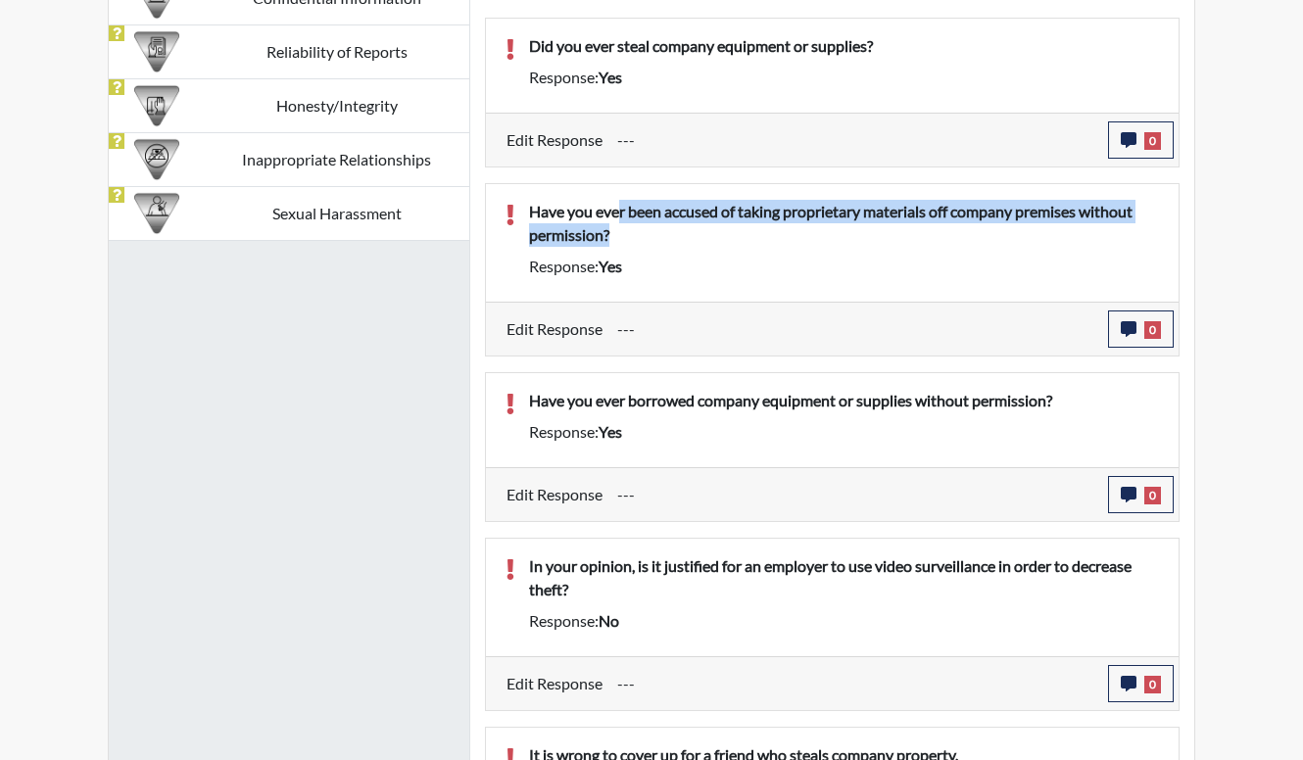
click at [648, 252] on div "Have you ever been accused of taking proprietary materials off company premises…" at bounding box center [843, 227] width 659 height 55
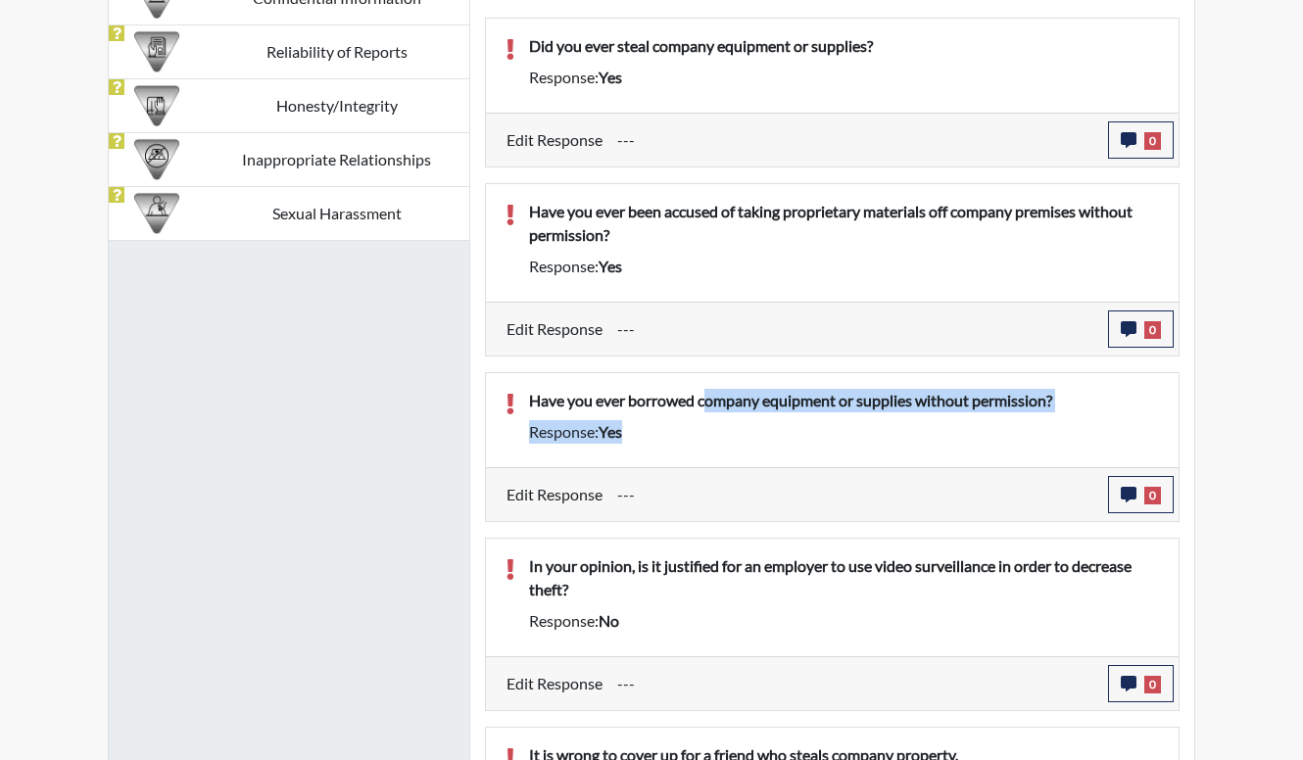
drag, startPoint x: 711, startPoint y: 406, endPoint x: 739, endPoint y: 445, distance: 47.8
click at [739, 445] on div "Have you ever borrowed company equipment or supplies without permission? Respon…" at bounding box center [843, 420] width 659 height 63
click at [740, 447] on div "Have you ever borrowed company equipment or supplies without permission? Respon…" at bounding box center [843, 420] width 659 height 63
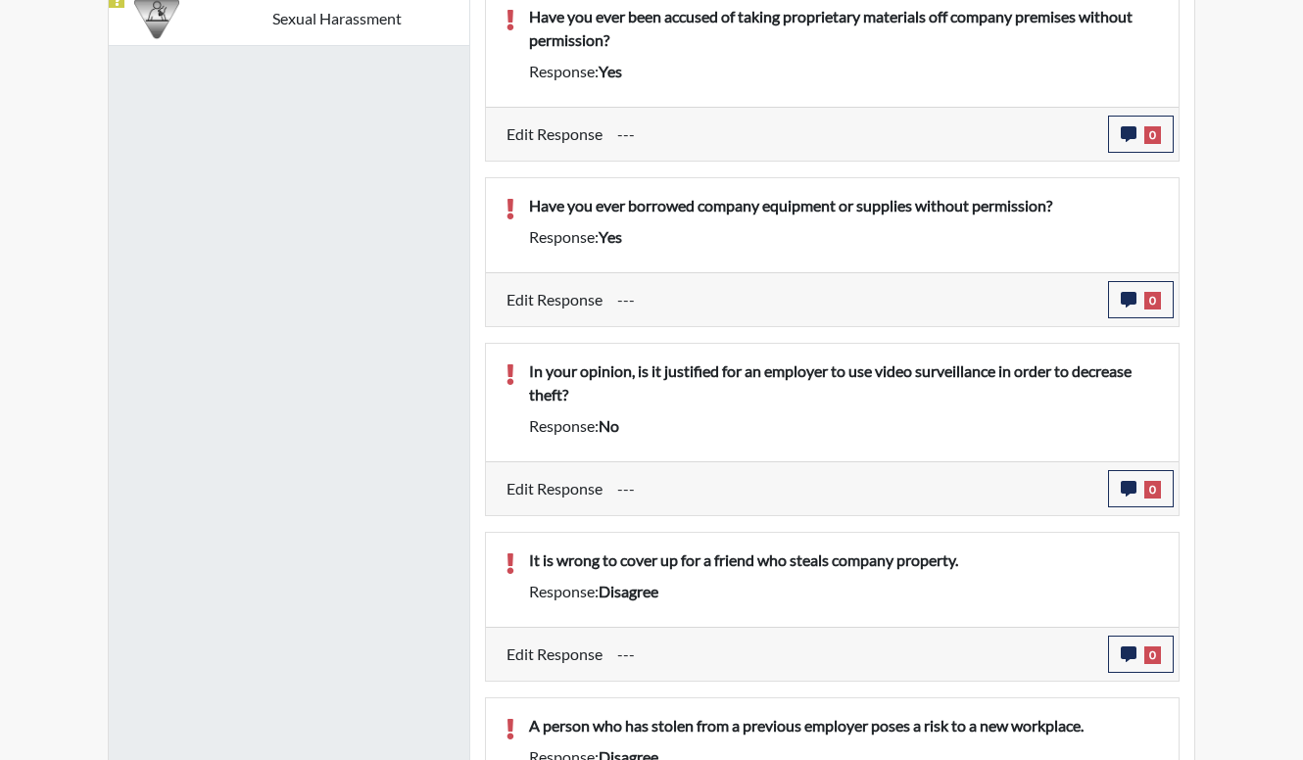
scroll to position [979, 0]
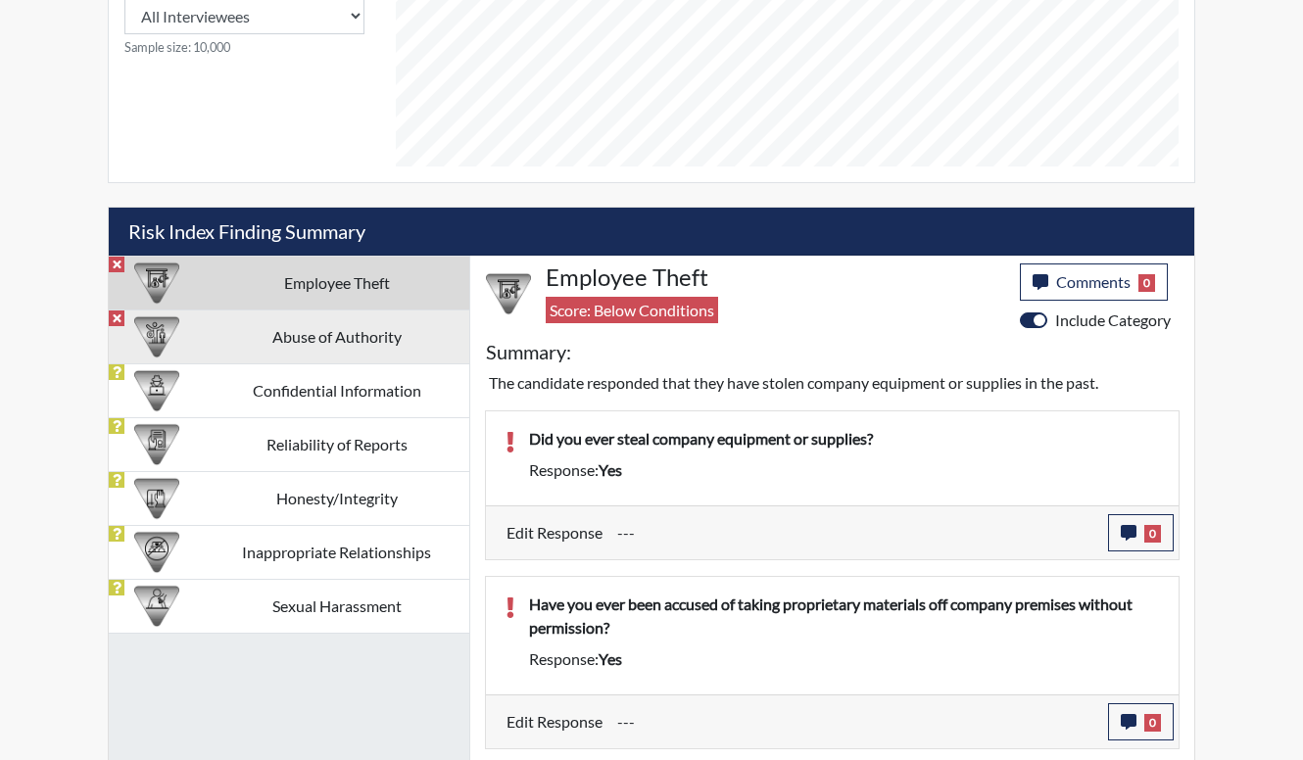
click at [419, 360] on td "Abuse of Authority" at bounding box center [337, 337] width 266 height 54
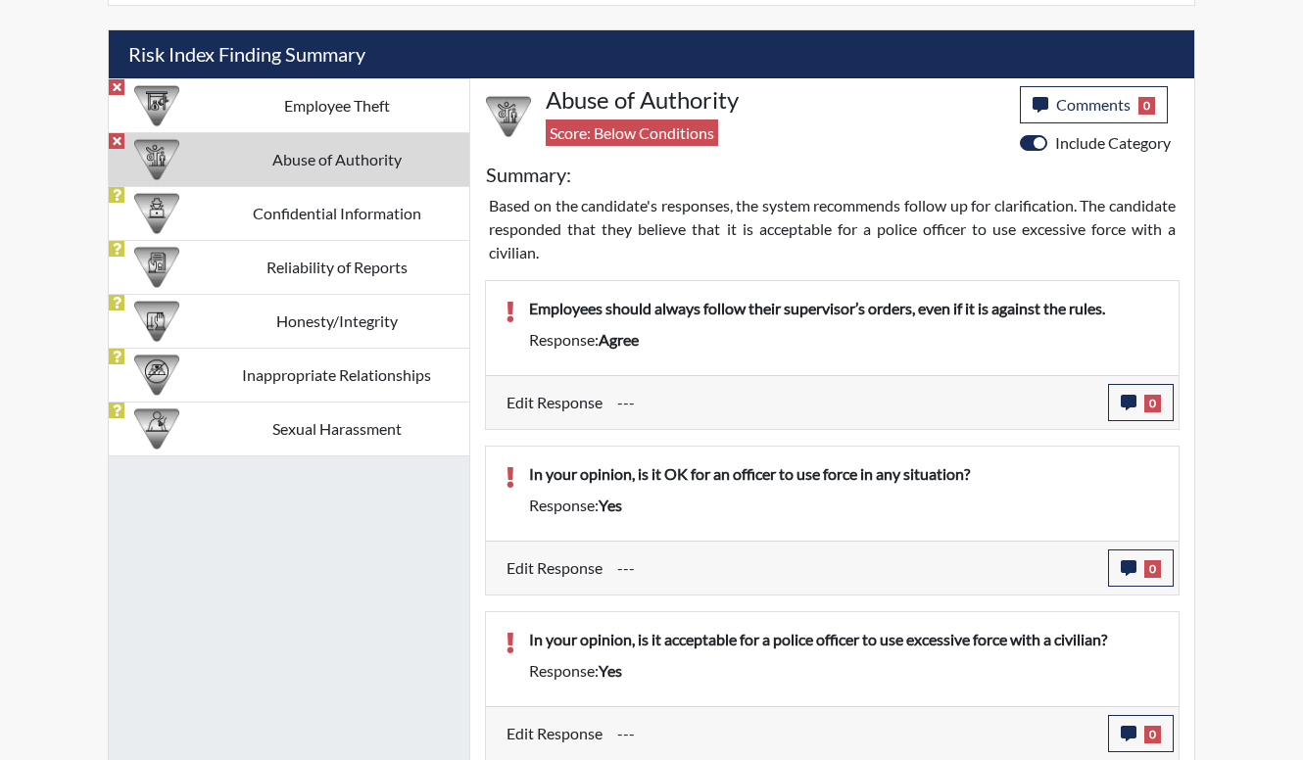
scroll to position [1158, 0]
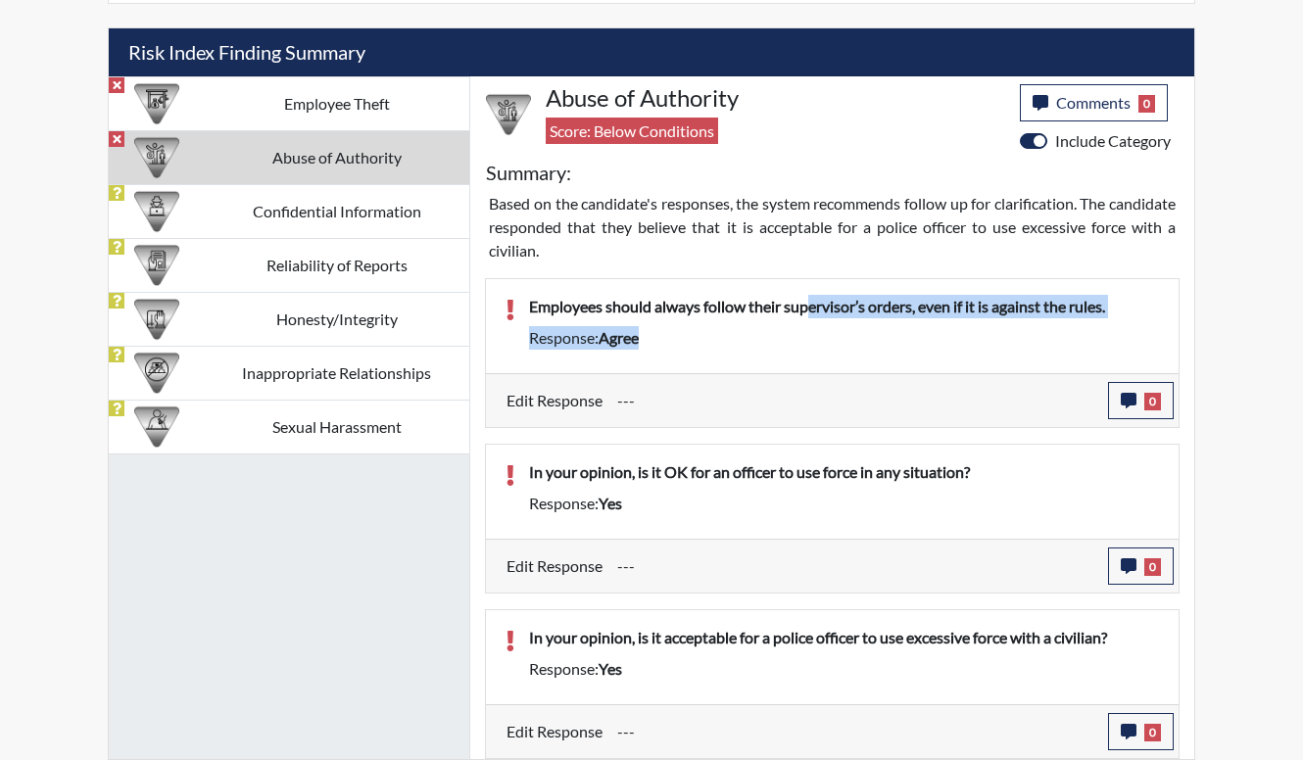
drag, startPoint x: 807, startPoint y: 296, endPoint x: 856, endPoint y: 352, distance: 74.3
click at [856, 352] on div "Employees should always follow their supervisor’s orders, even if it is against…" at bounding box center [843, 326] width 659 height 63
click at [857, 354] on div "Employees should always follow their supervisor’s orders, even if it is against…" at bounding box center [843, 326] width 659 height 63
click at [790, 358] on div "Employees should always follow their supervisor’s orders, even if it is against…" at bounding box center [832, 326] width 693 height 94
drag, startPoint x: 788, startPoint y: 344, endPoint x: 651, endPoint y: 313, distance: 140.7
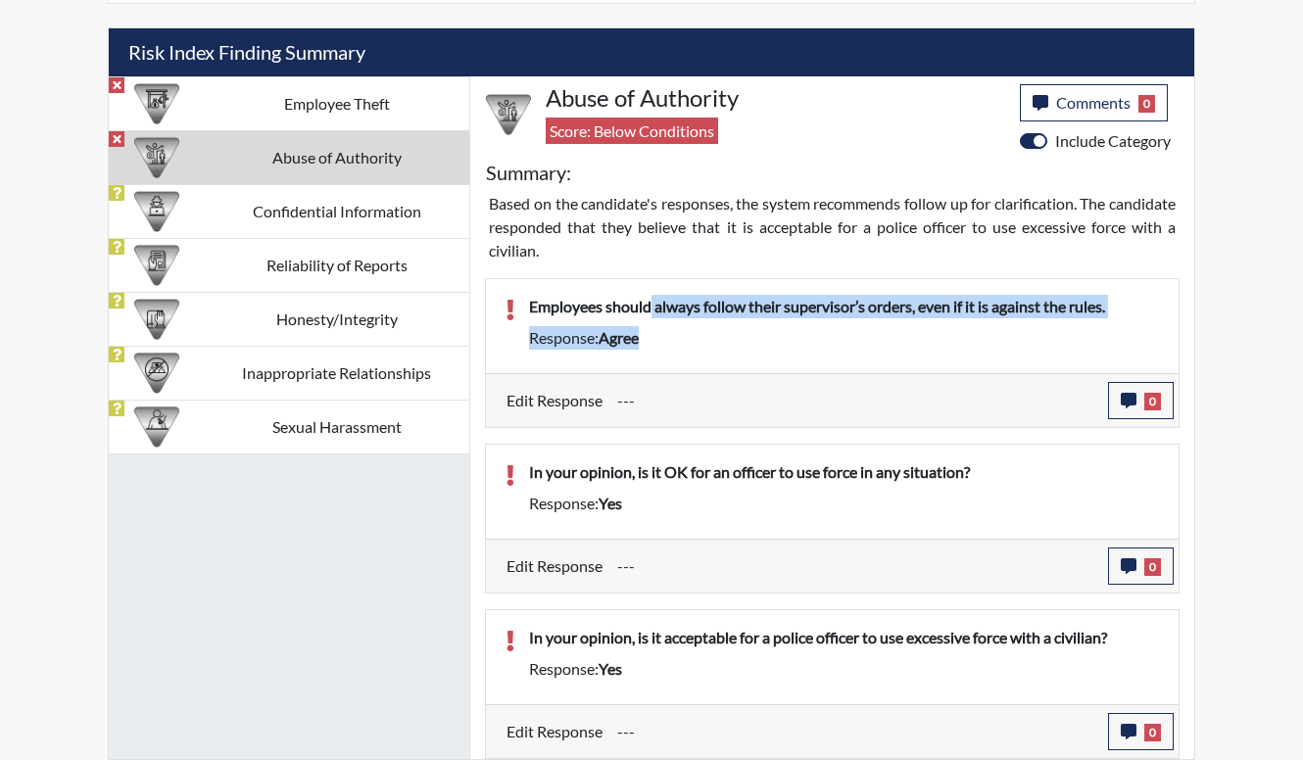
click at [651, 313] on div "Employees should always follow their supervisor’s orders, even if it is against…" at bounding box center [843, 326] width 659 height 63
drag, startPoint x: 651, startPoint y: 313, endPoint x: 661, endPoint y: 342, distance: 31.3
click at [661, 342] on div "Response: agree" at bounding box center [843, 338] width 659 height 24
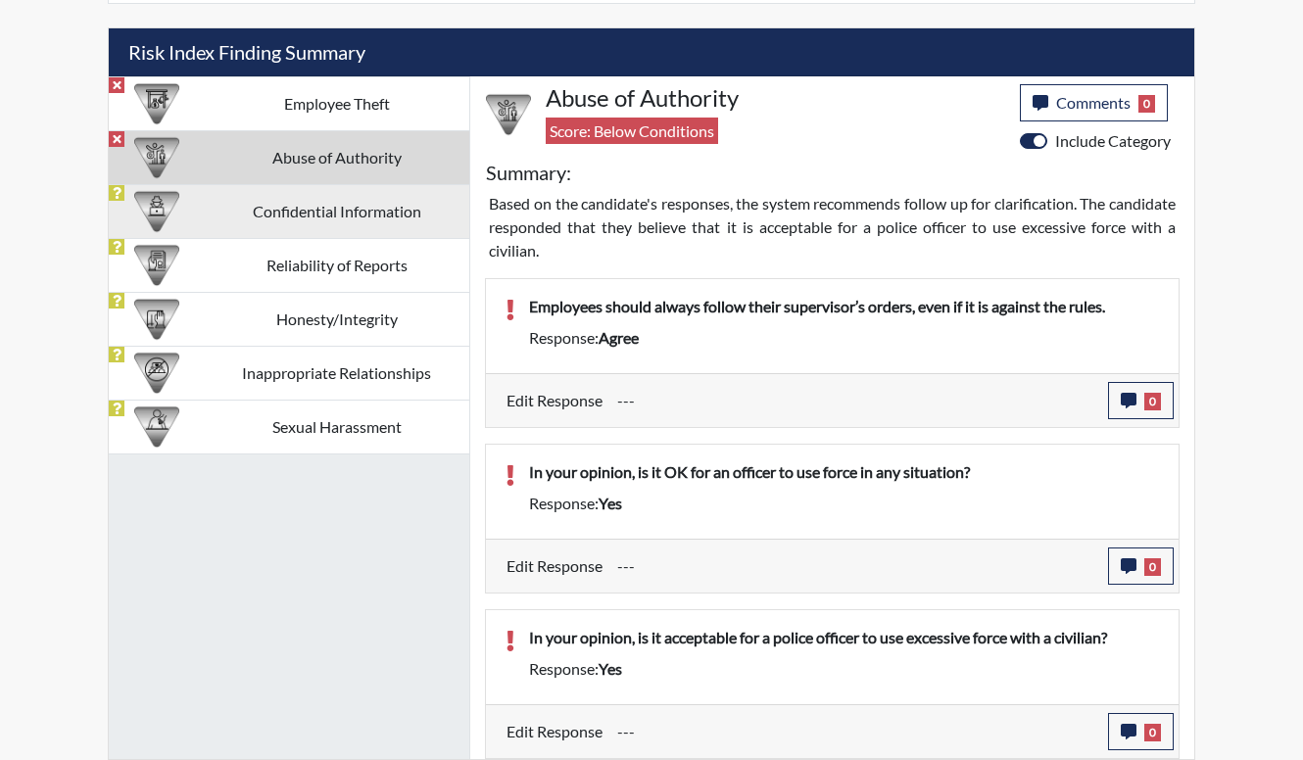
click at [323, 205] on td "Confidential Information" at bounding box center [337, 211] width 266 height 54
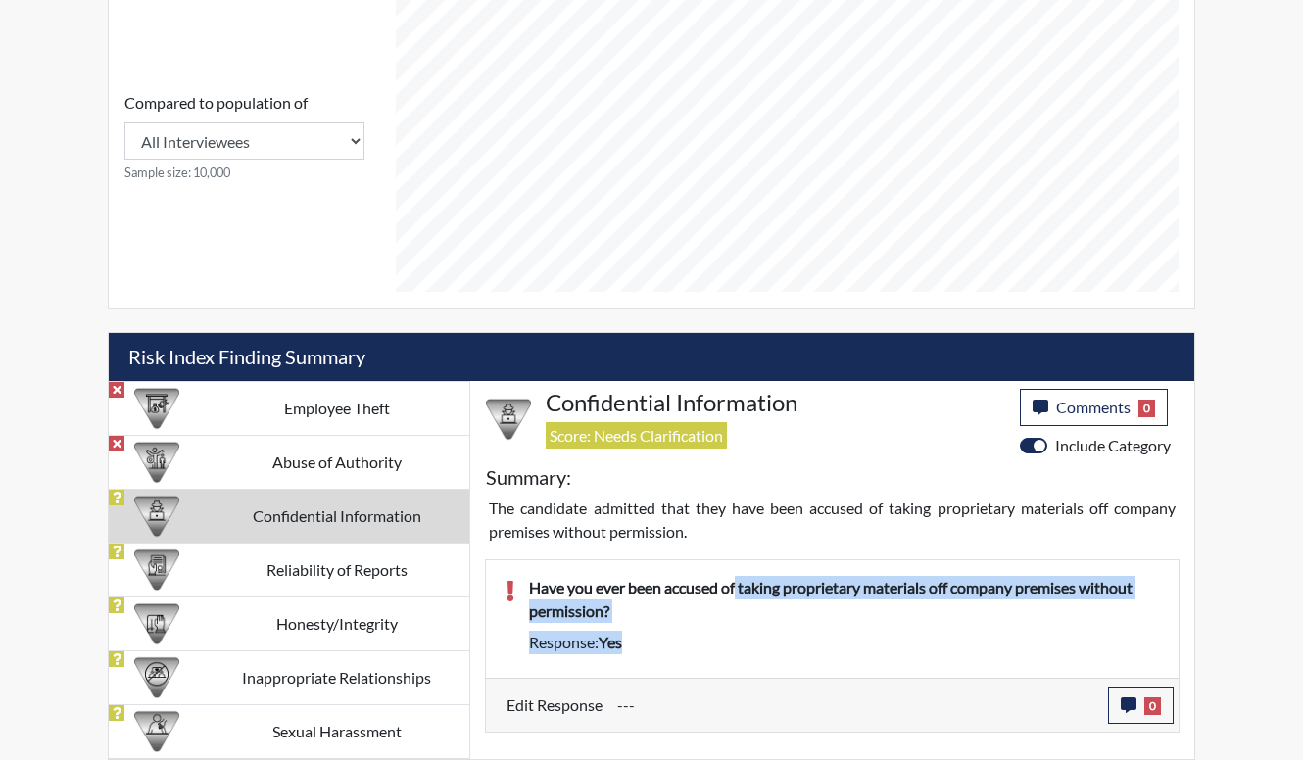
drag, startPoint x: 740, startPoint y: 591, endPoint x: 802, endPoint y: 647, distance: 84.0
click at [802, 647] on div "Have you ever been accused of taking proprietary materials off company premises…" at bounding box center [843, 619] width 659 height 86
click at [802, 647] on div "Response: yes" at bounding box center [843, 643] width 659 height 24
drag, startPoint x: 735, startPoint y: 642, endPoint x: 605, endPoint y: 593, distance: 138.3
click at [605, 593] on div "Have you ever been accused of taking proprietary materials off company premises…" at bounding box center [843, 619] width 659 height 86
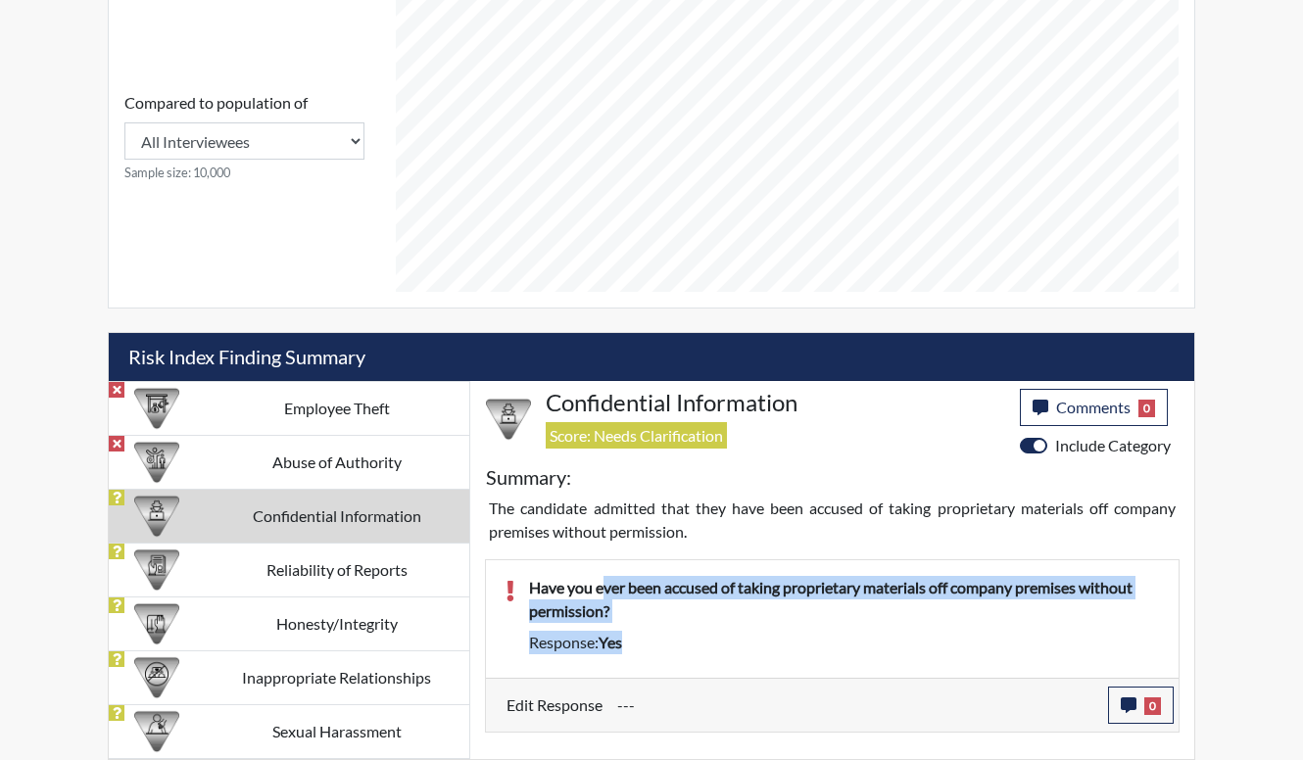
drag, startPoint x: 605, startPoint y: 593, endPoint x: 621, endPoint y: 605, distance: 20.2
click at [621, 605] on p "Have you ever been accused of taking proprietary materials off company premises…" at bounding box center [844, 599] width 630 height 47
drag, startPoint x: 736, startPoint y: 591, endPoint x: 768, endPoint y: 645, distance: 62.8
click at [768, 645] on div "Have you ever been accused of taking proprietary materials off company premises…" at bounding box center [843, 619] width 659 height 86
click at [768, 645] on div "Response: yes" at bounding box center [843, 643] width 659 height 24
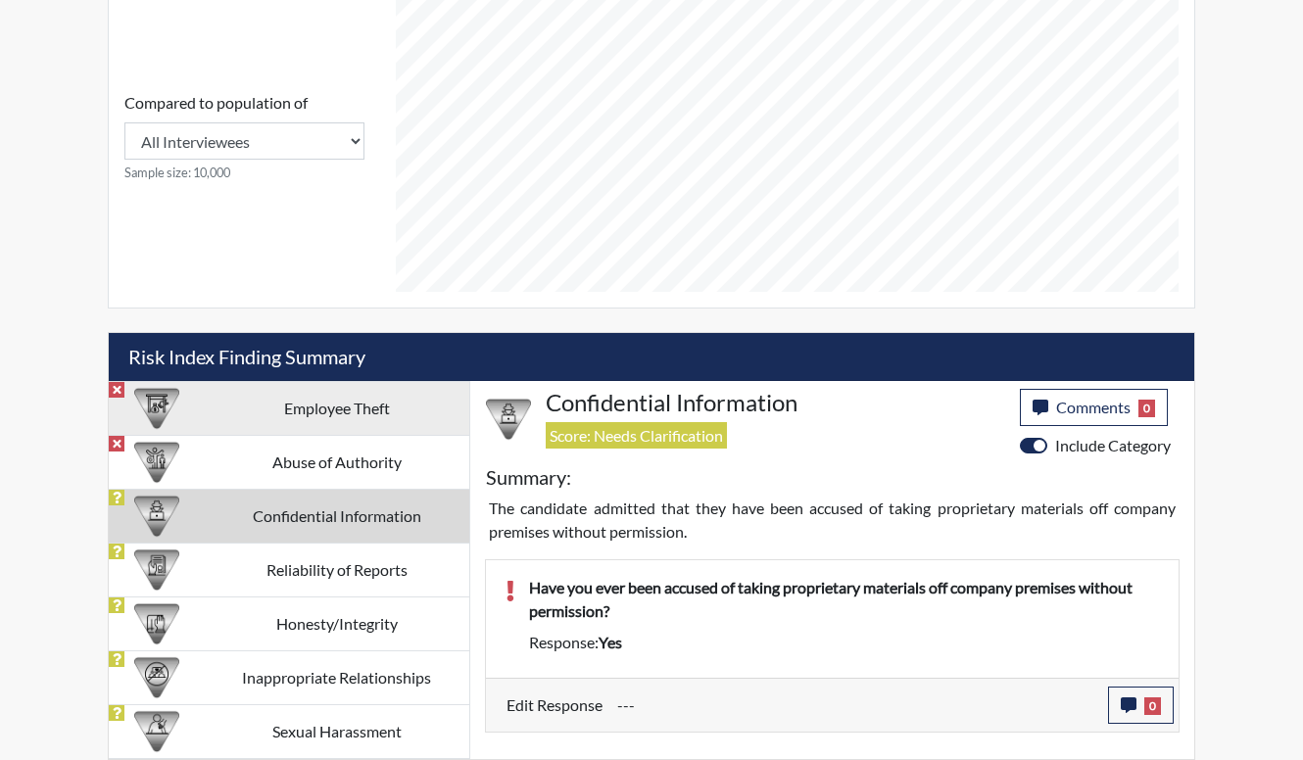
click at [339, 424] on td "Employee Theft" at bounding box center [337, 408] width 266 height 54
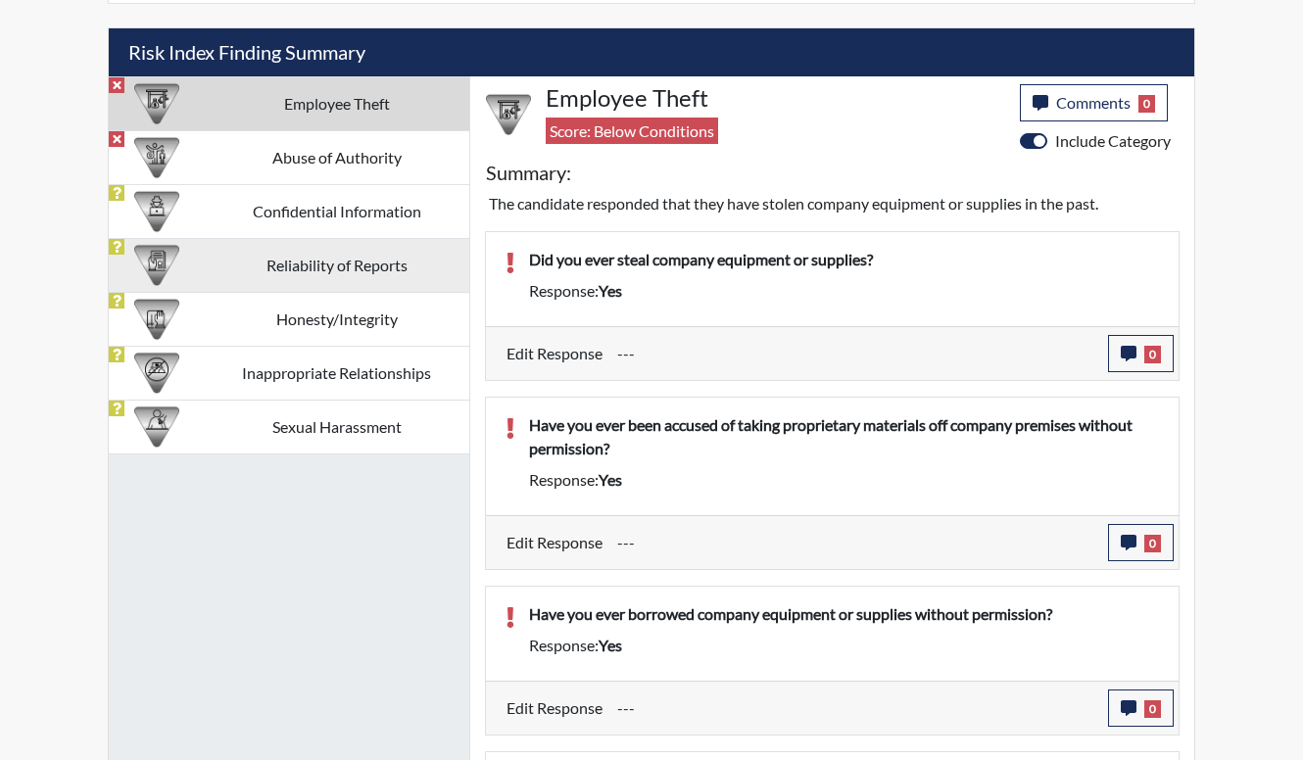
click at [292, 279] on td "Reliability of Reports" at bounding box center [337, 265] width 266 height 54
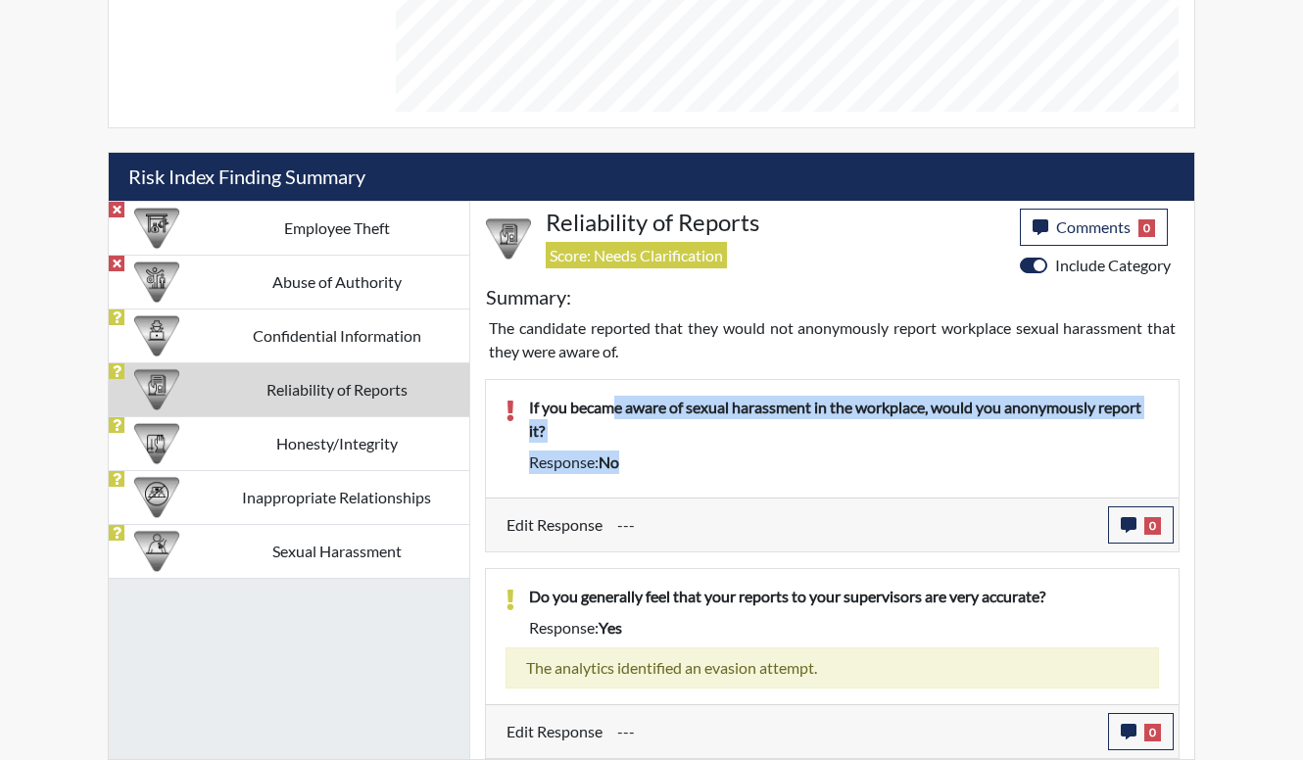
drag, startPoint x: 611, startPoint y: 411, endPoint x: 695, endPoint y: 463, distance: 98.1
click at [695, 463] on div "If you became aware of sexual harassment in the workplace, would you anonymousl…" at bounding box center [843, 439] width 659 height 86
click at [695, 463] on div "Response: no" at bounding box center [843, 463] width 659 height 24
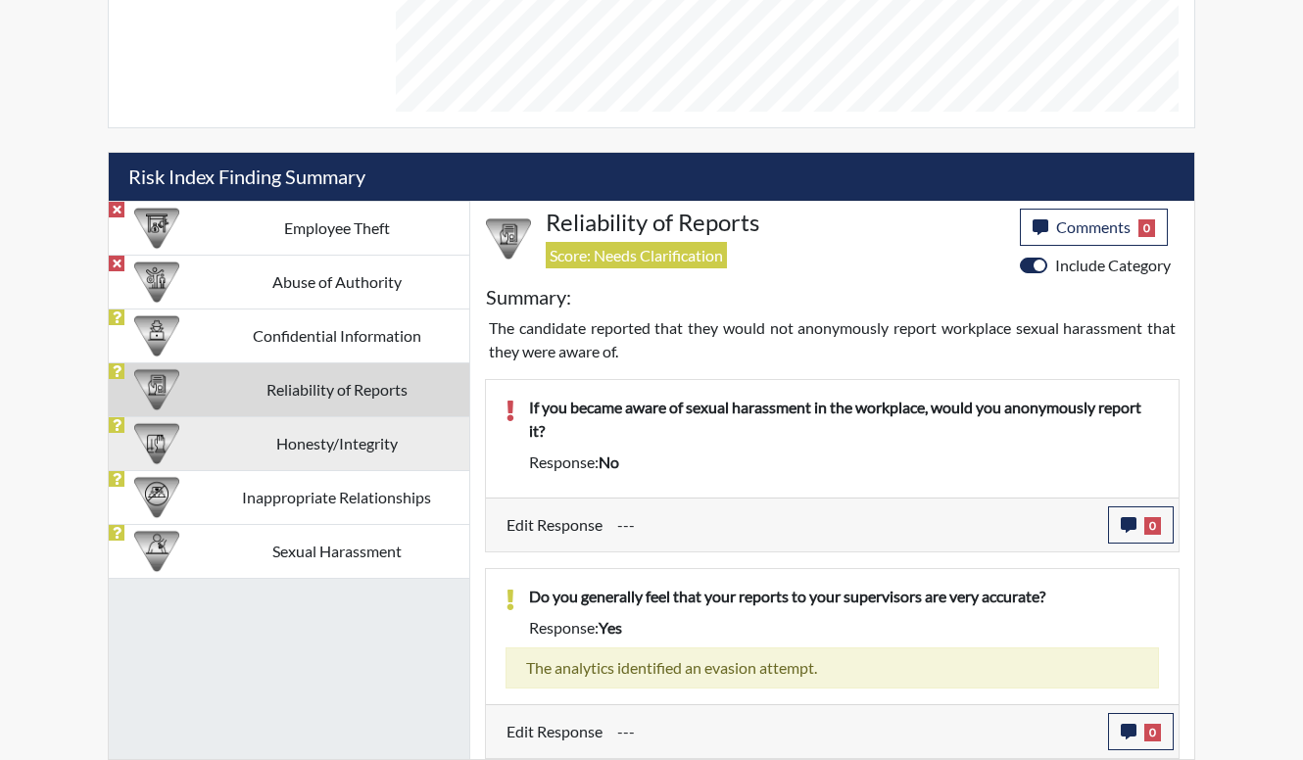
click at [325, 437] on td "Honesty/Integrity" at bounding box center [337, 443] width 266 height 54
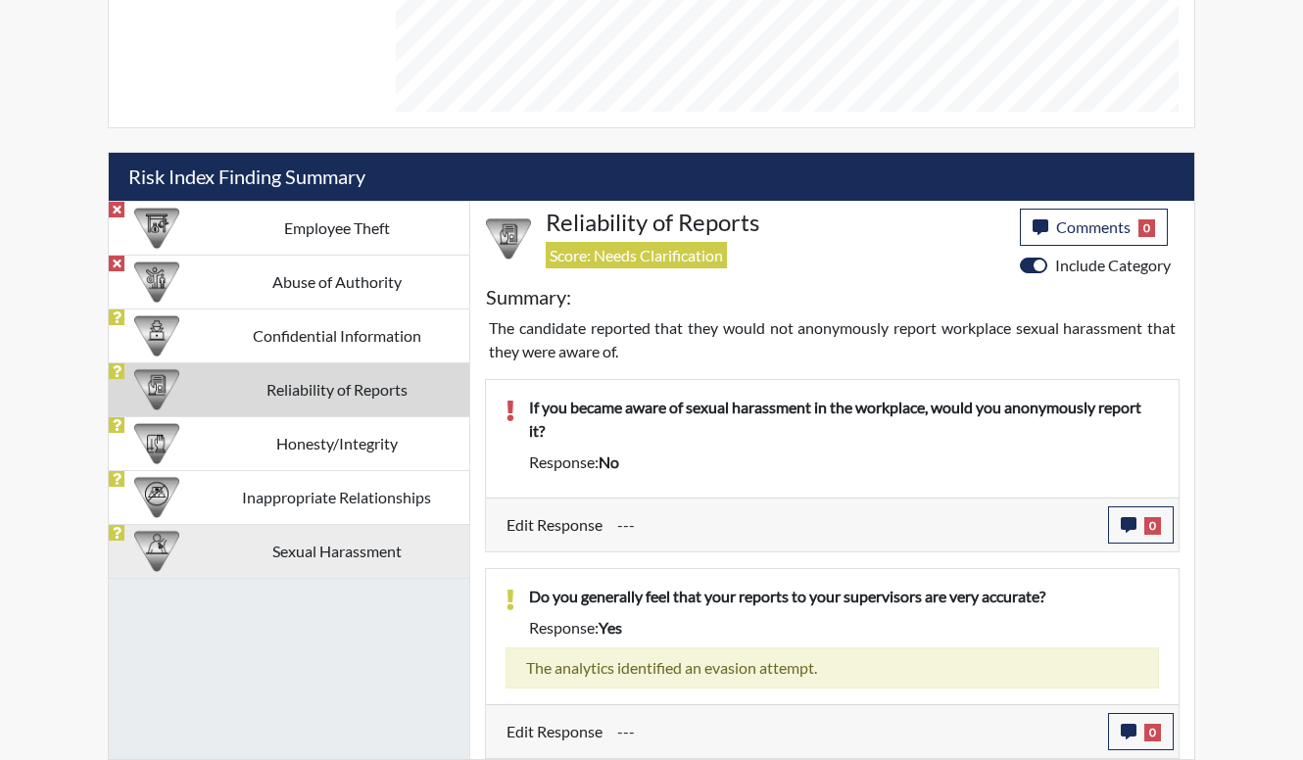
scroll to position [1158, 0]
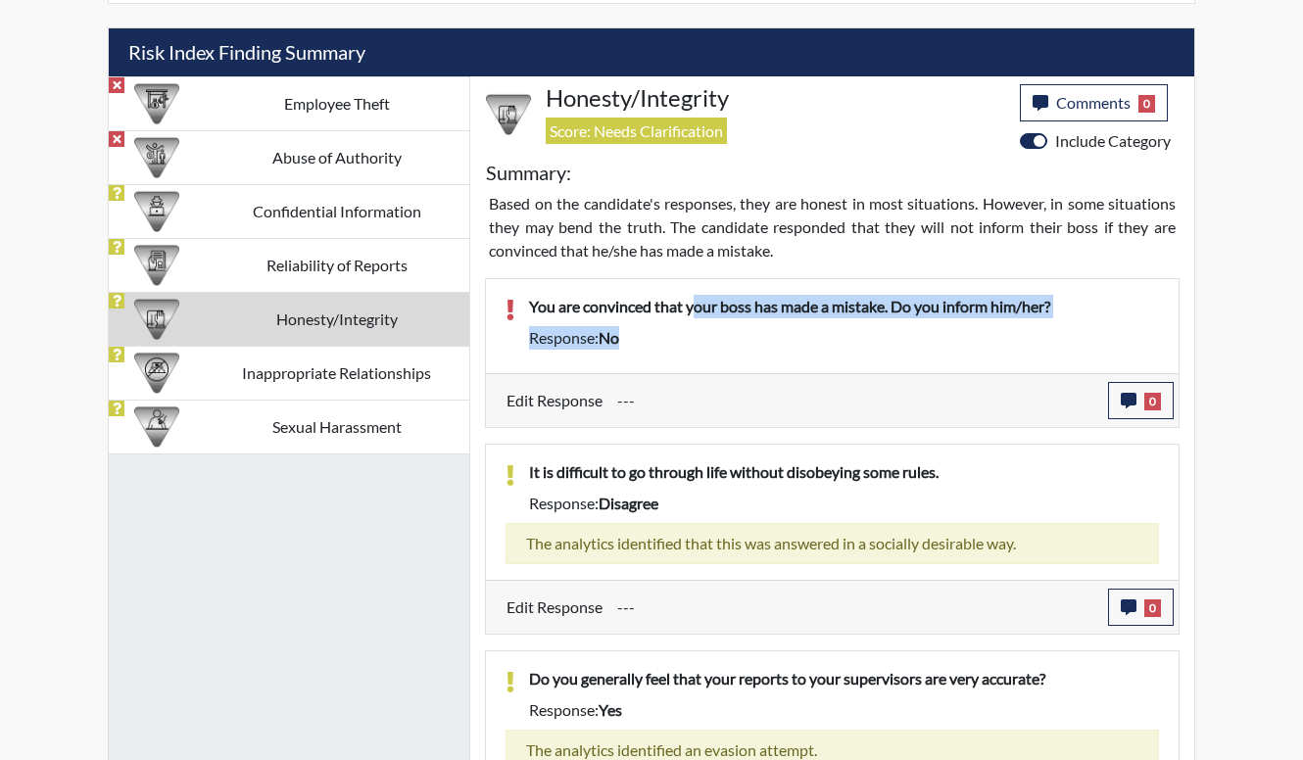
drag, startPoint x: 750, startPoint y: 336, endPoint x: 887, endPoint y: 383, distance: 144.1
click at [887, 383] on div "You are convinced that your boss has made a mistake. Do you inform him/her? Res…" at bounding box center [832, 353] width 695 height 150
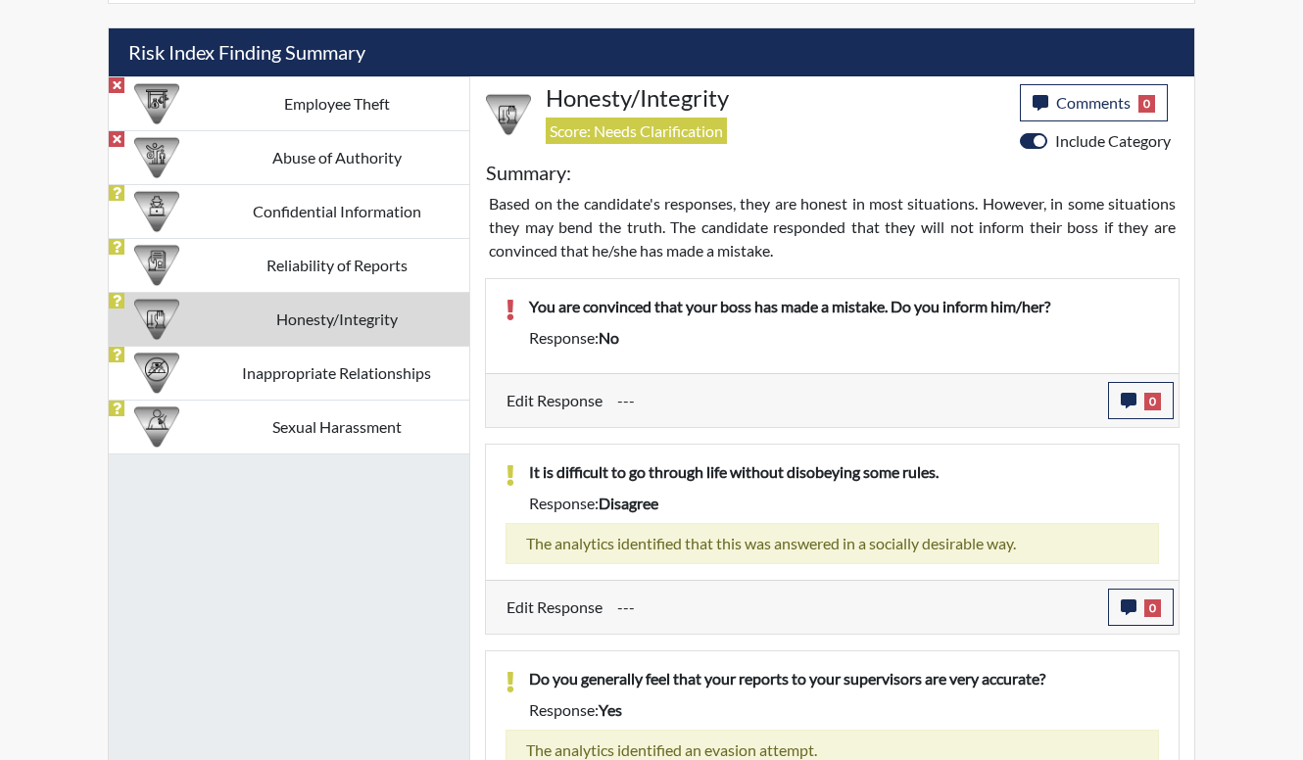
drag, startPoint x: 887, startPoint y: 383, endPoint x: 903, endPoint y: 393, distance: 19.3
click at [903, 393] on input "---" at bounding box center [855, 400] width 476 height 37
click at [833, 492] on div "Response: disagree" at bounding box center [843, 504] width 659 height 24
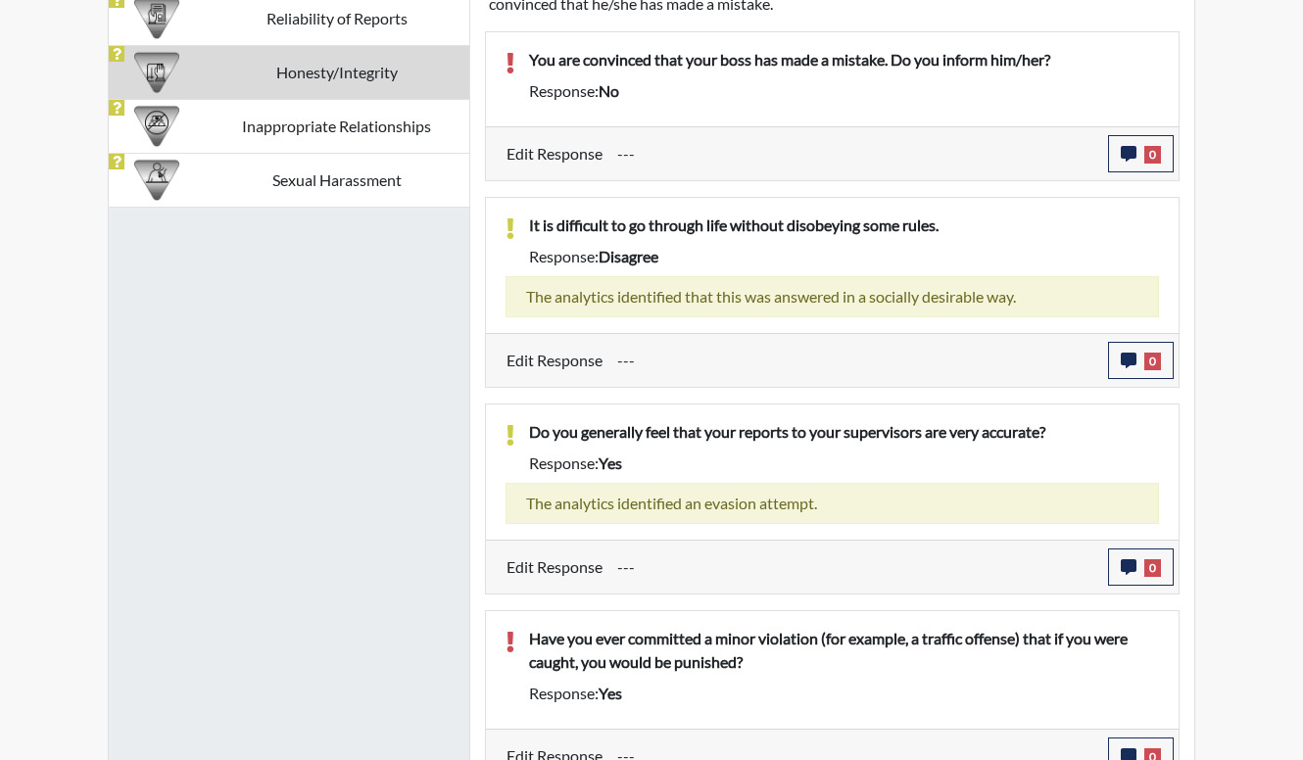
scroll to position [1429, 0]
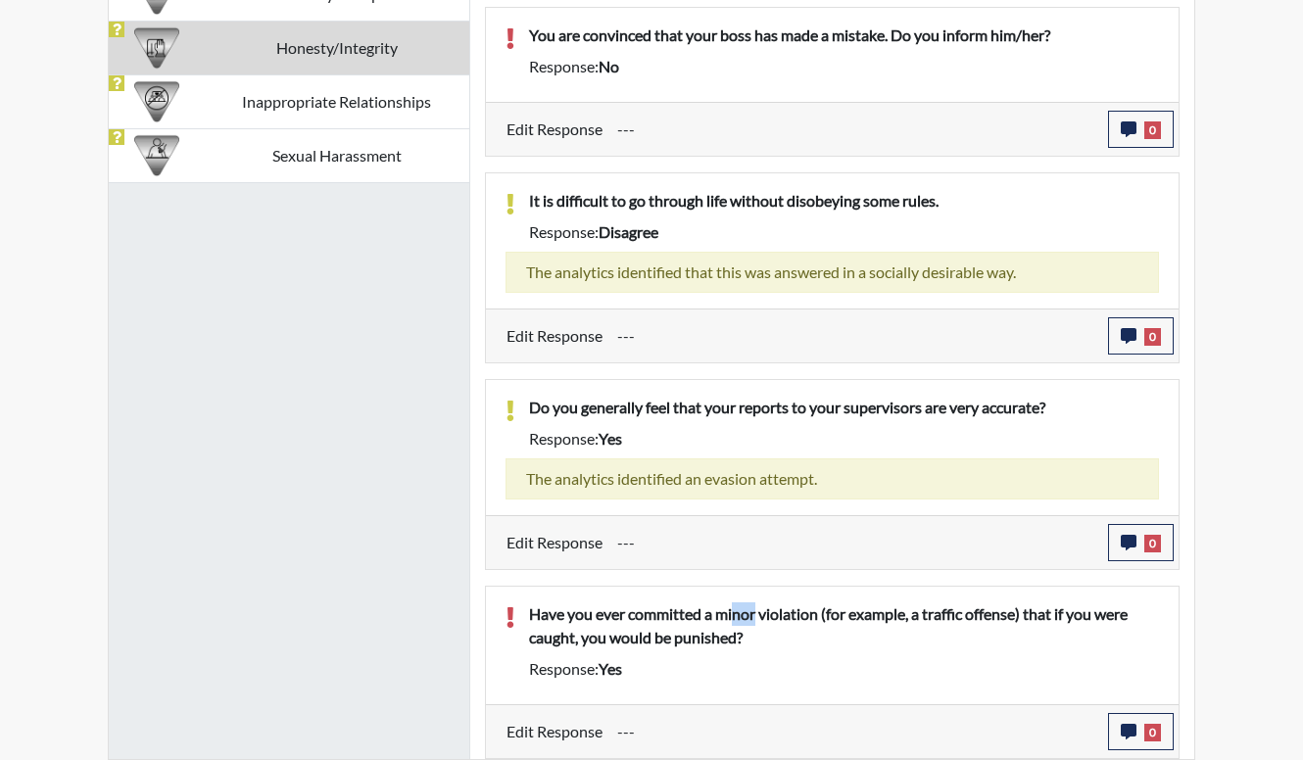
drag, startPoint x: 738, startPoint y: 613, endPoint x: 782, endPoint y: 633, distance: 48.2
click at [782, 633] on p "Have you ever committed a minor violation (for example, a traffic offense) that…" at bounding box center [844, 626] width 630 height 47
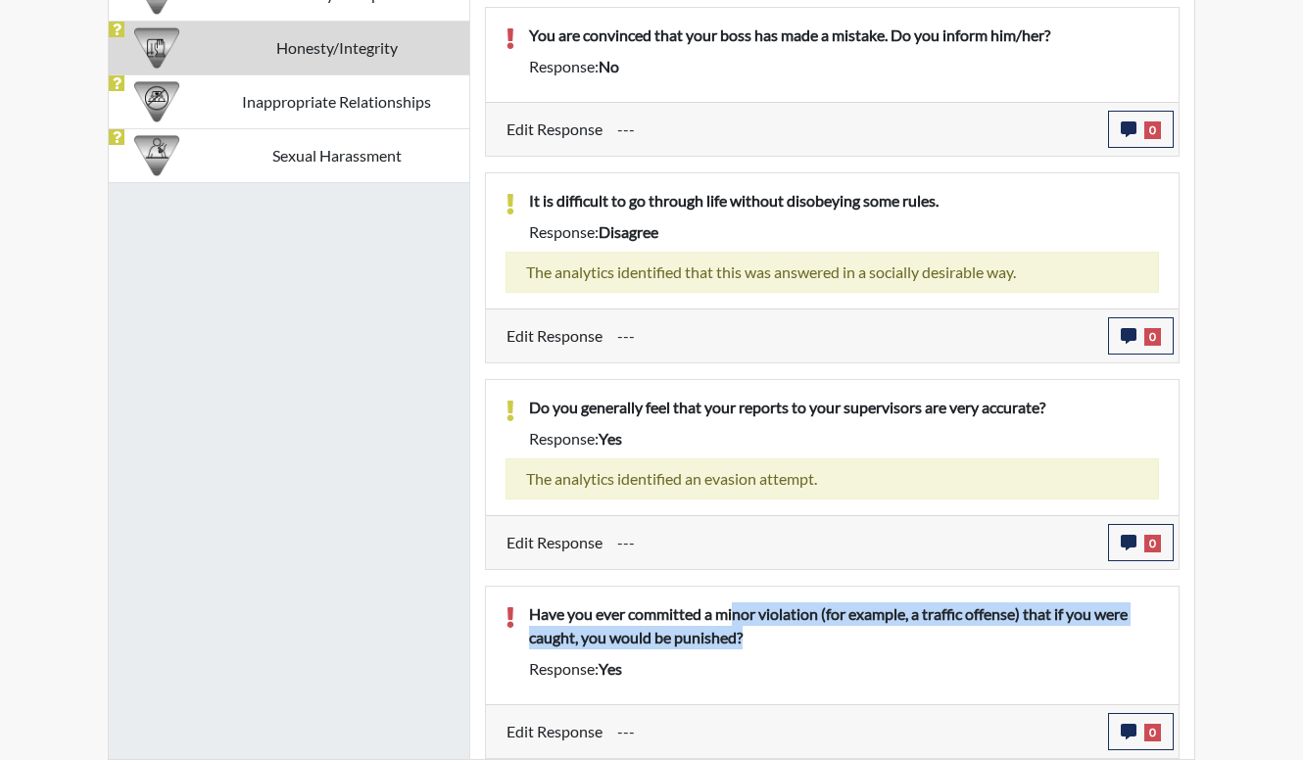
click at [784, 637] on p "Have you ever committed a minor violation (for example, a traffic offense) that…" at bounding box center [844, 626] width 630 height 47
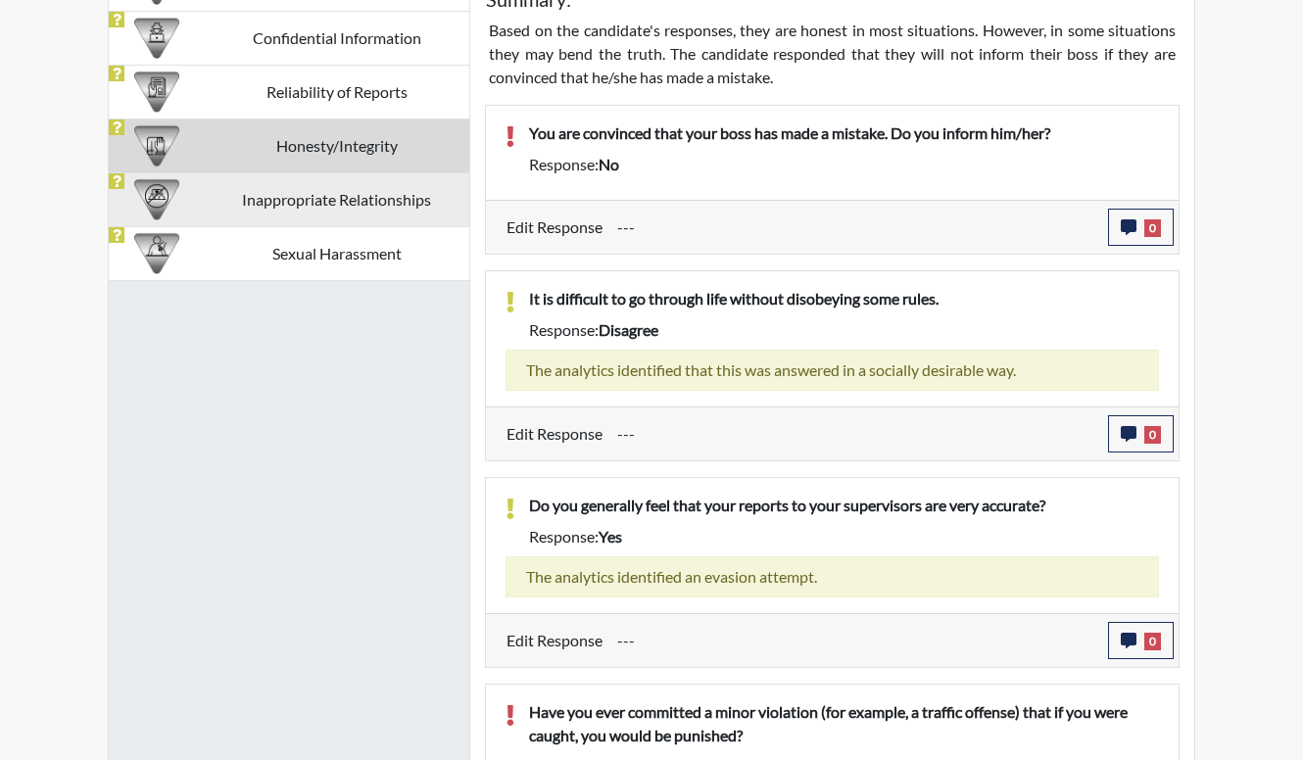
click at [322, 198] on td "Inappropriate Relationships" at bounding box center [337, 199] width 266 height 54
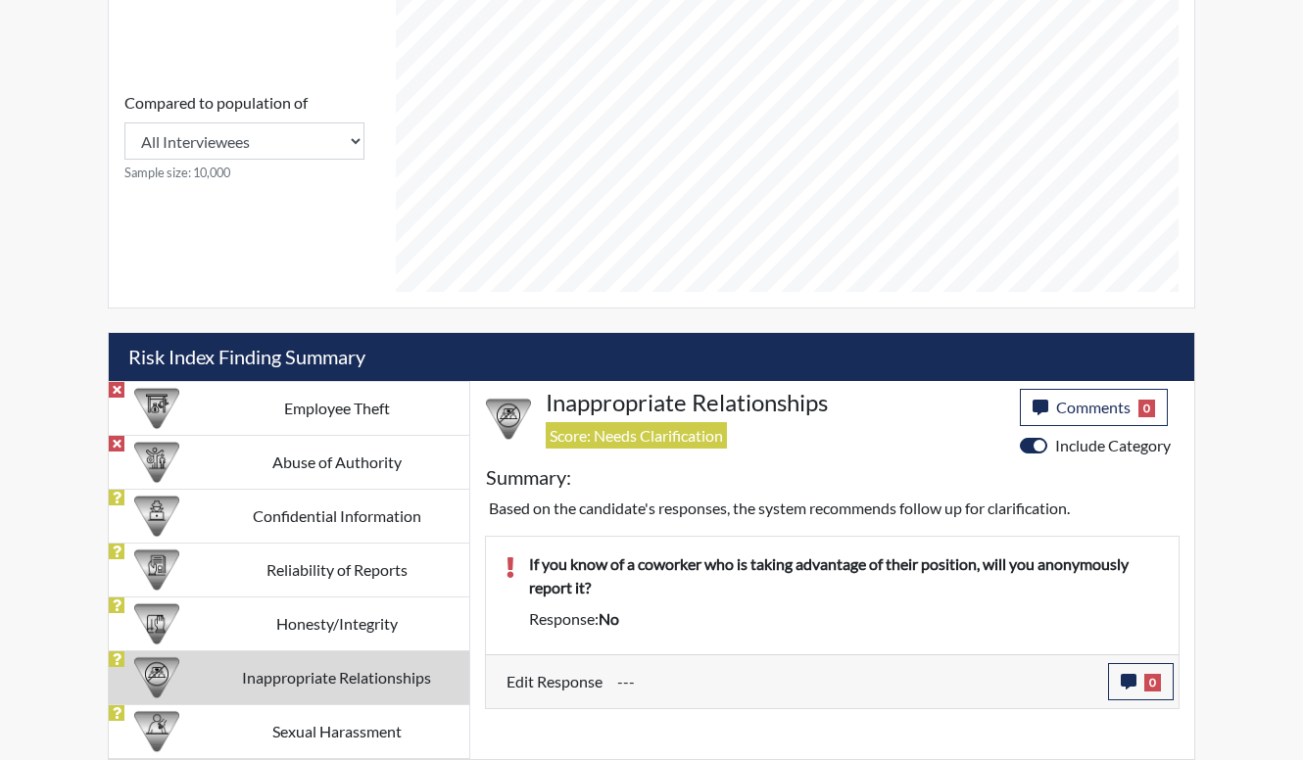
scroll to position [853, 0]
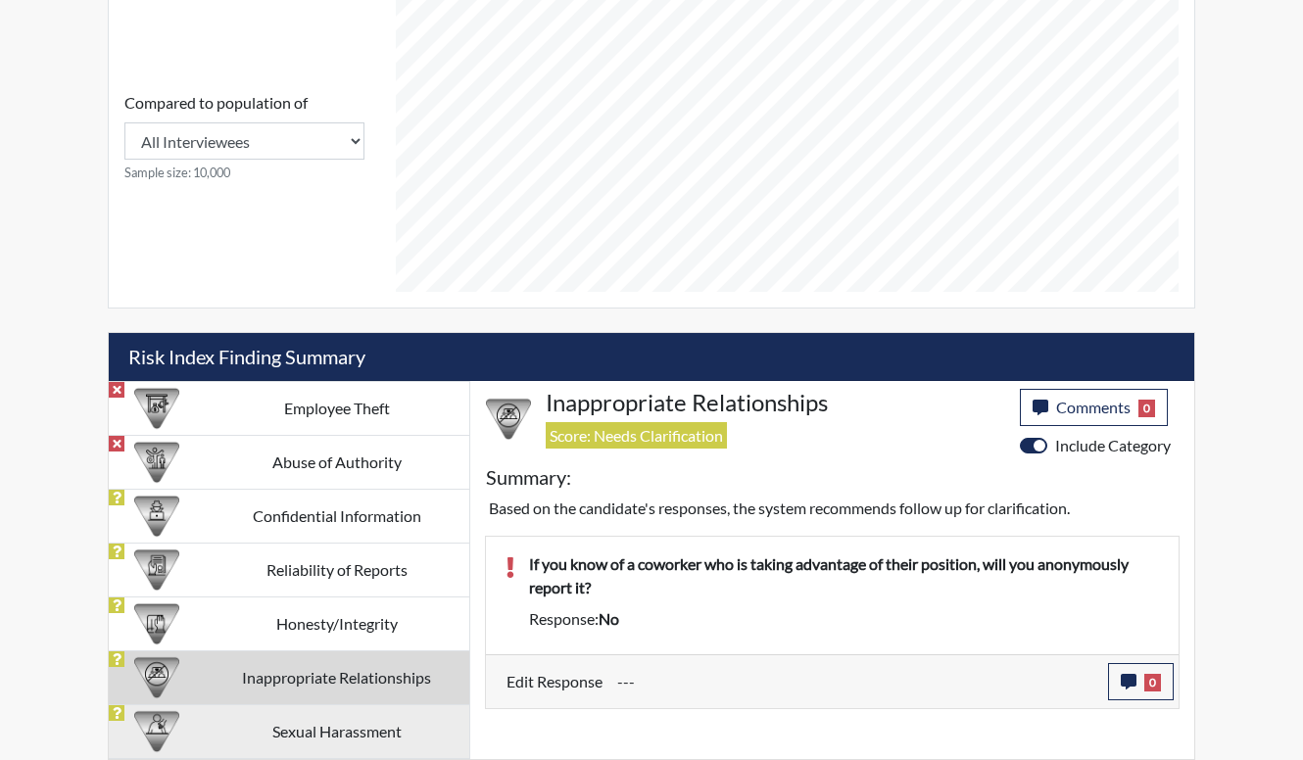
click at [384, 754] on td "Sexual Harassment" at bounding box center [337, 731] width 266 height 54
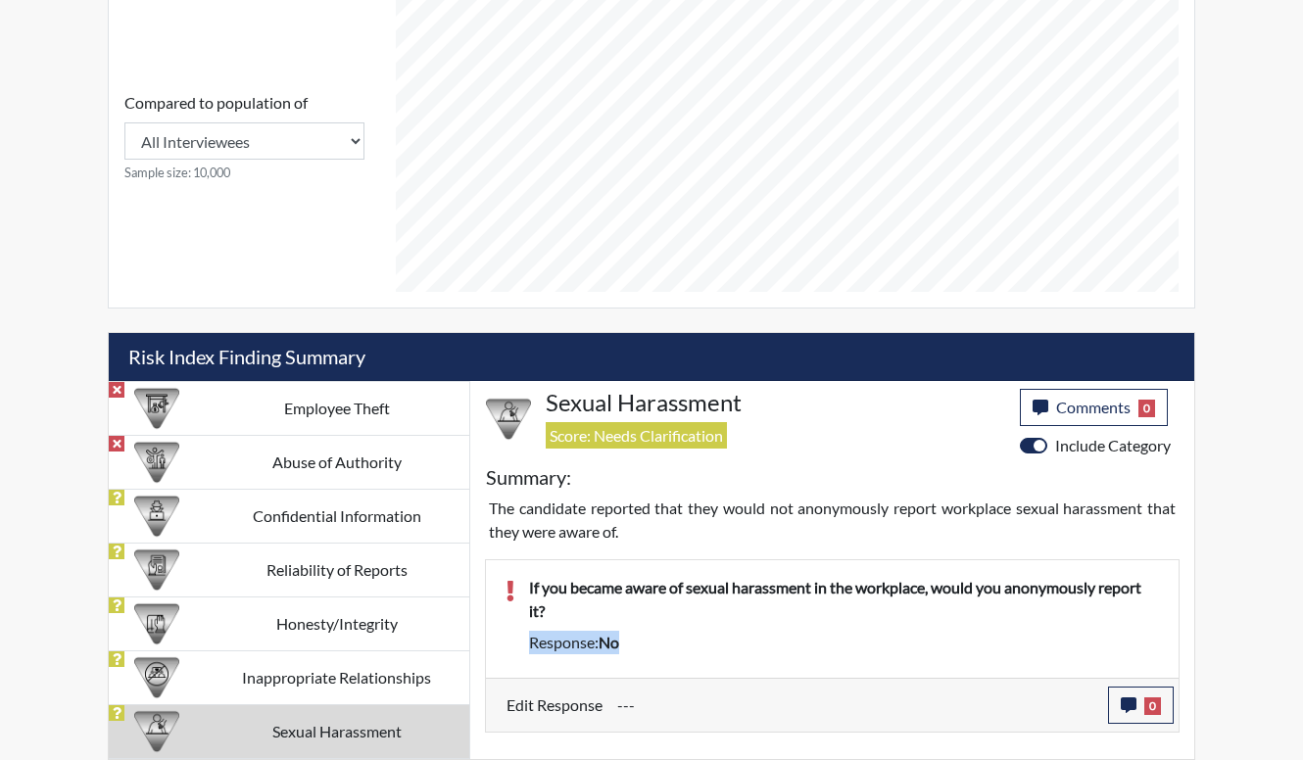
drag, startPoint x: 759, startPoint y: 620, endPoint x: 924, endPoint y: 659, distance: 169.2
click at [924, 659] on div "If you became aware of sexual harassment in the workplace, would you anonymousl…" at bounding box center [843, 619] width 659 height 86
drag, startPoint x: 924, startPoint y: 659, endPoint x: 852, endPoint y: 637, distance: 75.0
click at [852, 637] on div "Response: no" at bounding box center [843, 643] width 659 height 24
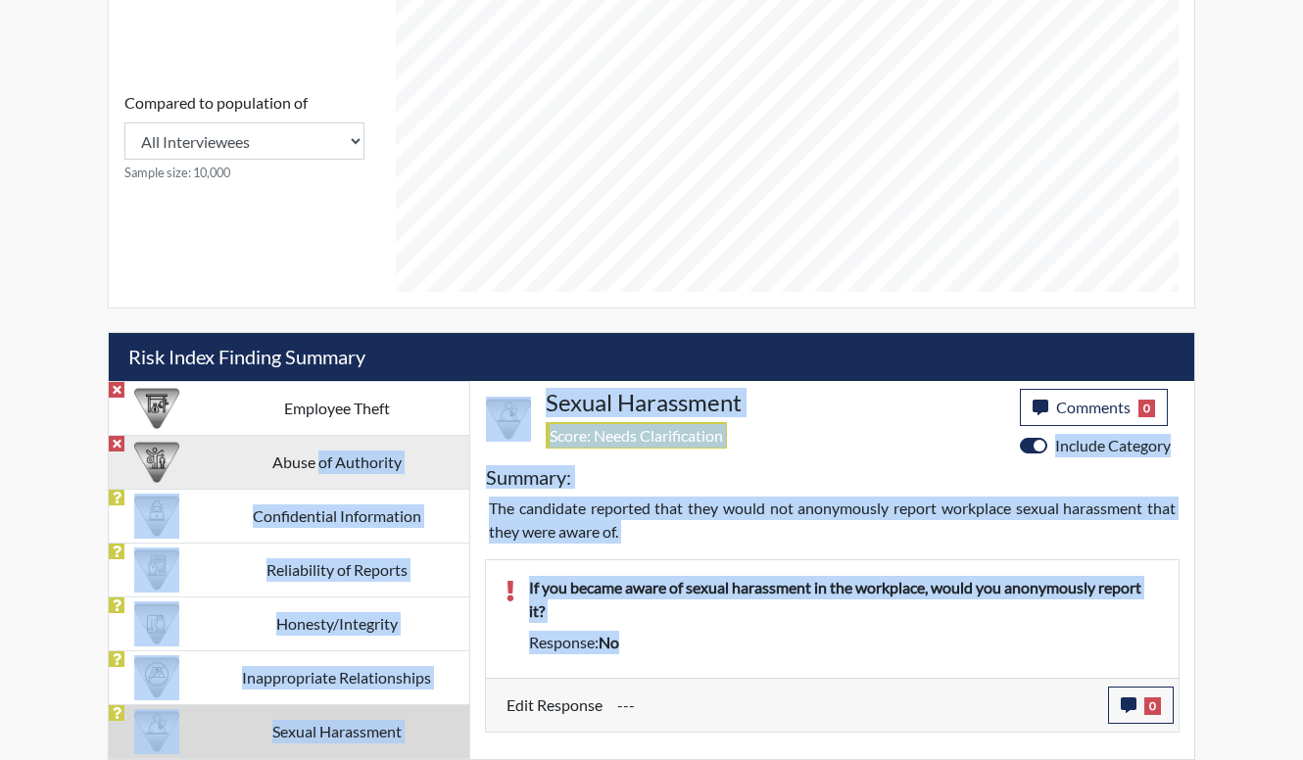
drag, startPoint x: 842, startPoint y: 657, endPoint x: 320, endPoint y: 459, distance: 557.9
click at [320, 459] on div "Employee Theft Abuse of Authority Confidential Information Reliability of Repor…" at bounding box center [652, 570] width 1086 height 378
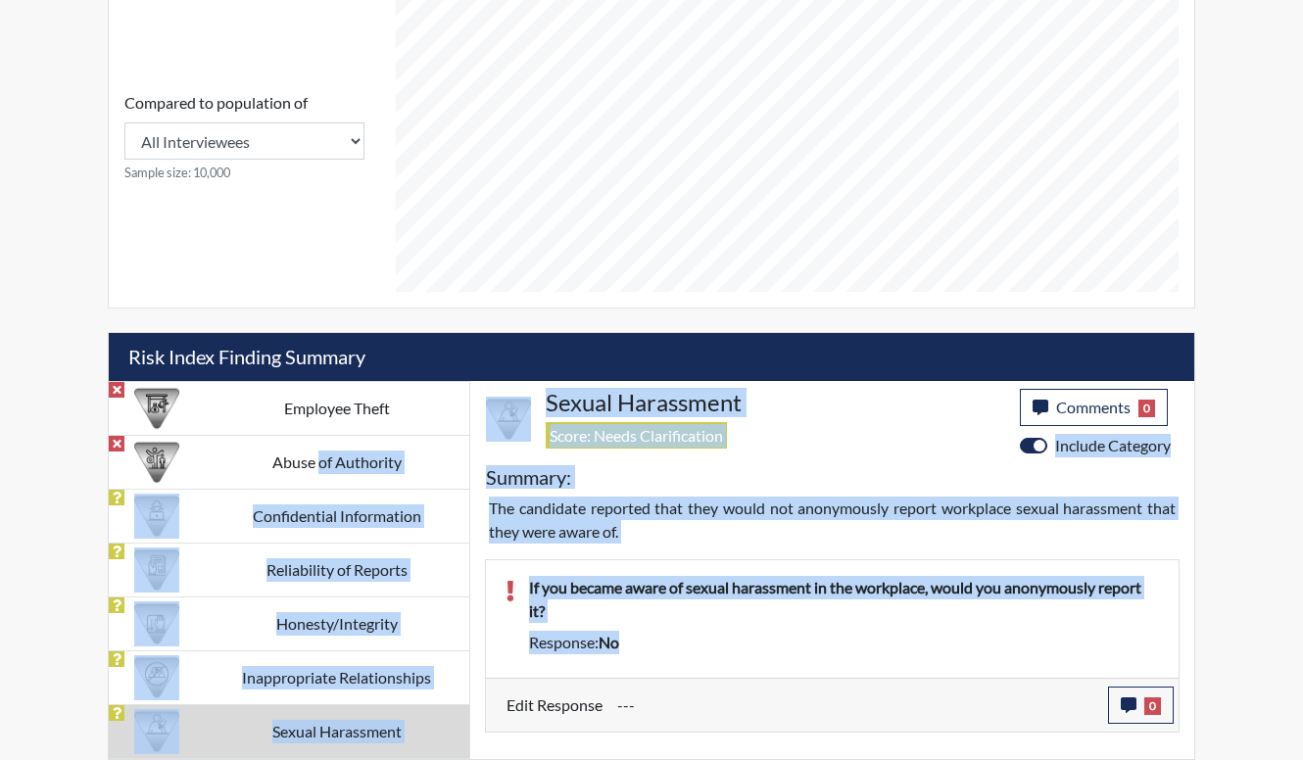
click at [684, 606] on p "If you became aware of sexual harassment in the workplace, would you anonymousl…" at bounding box center [844, 599] width 630 height 47
